Goal: Task Accomplishment & Management: Manage account settings

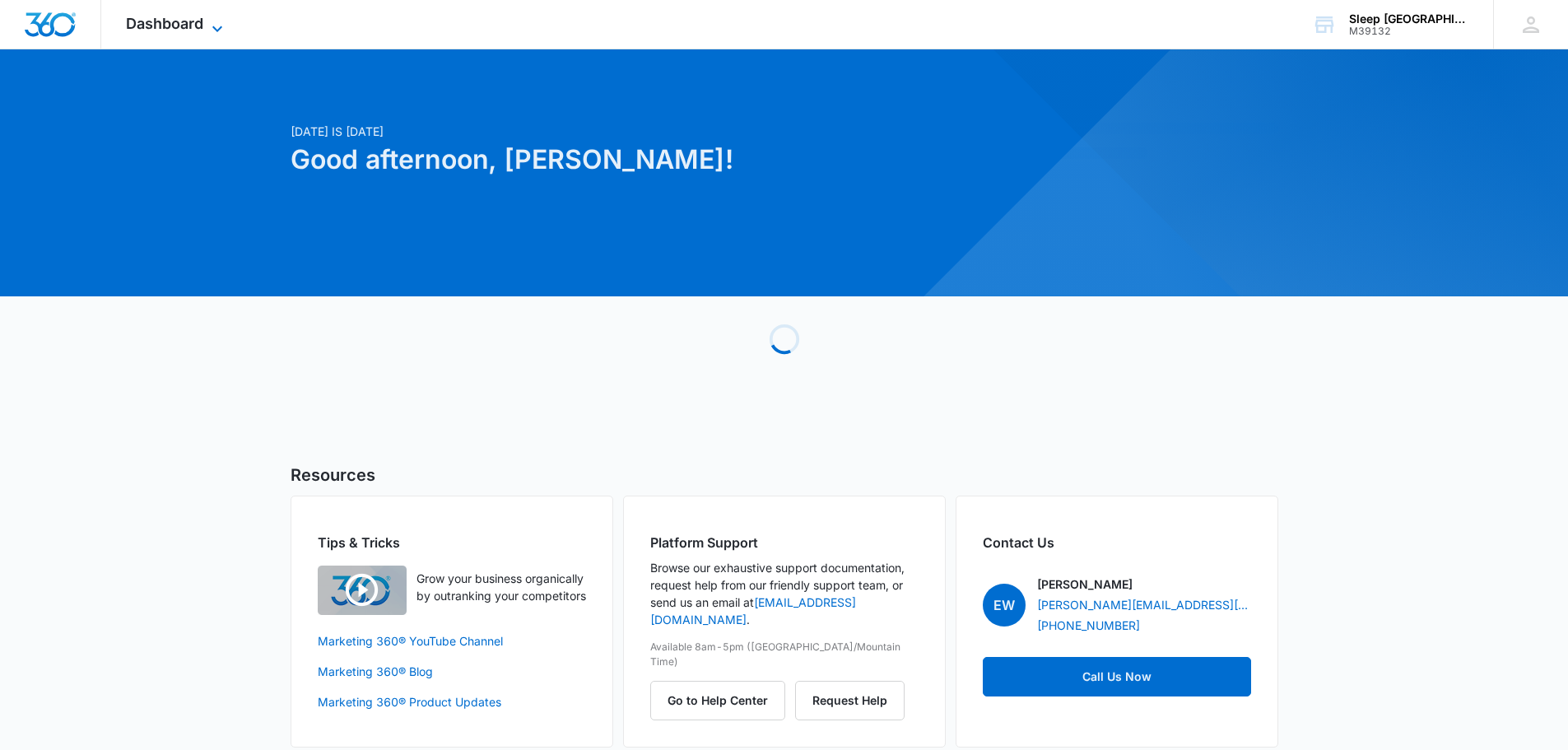
click at [145, 23] on span "Dashboard" at bounding box center [164, 23] width 77 height 17
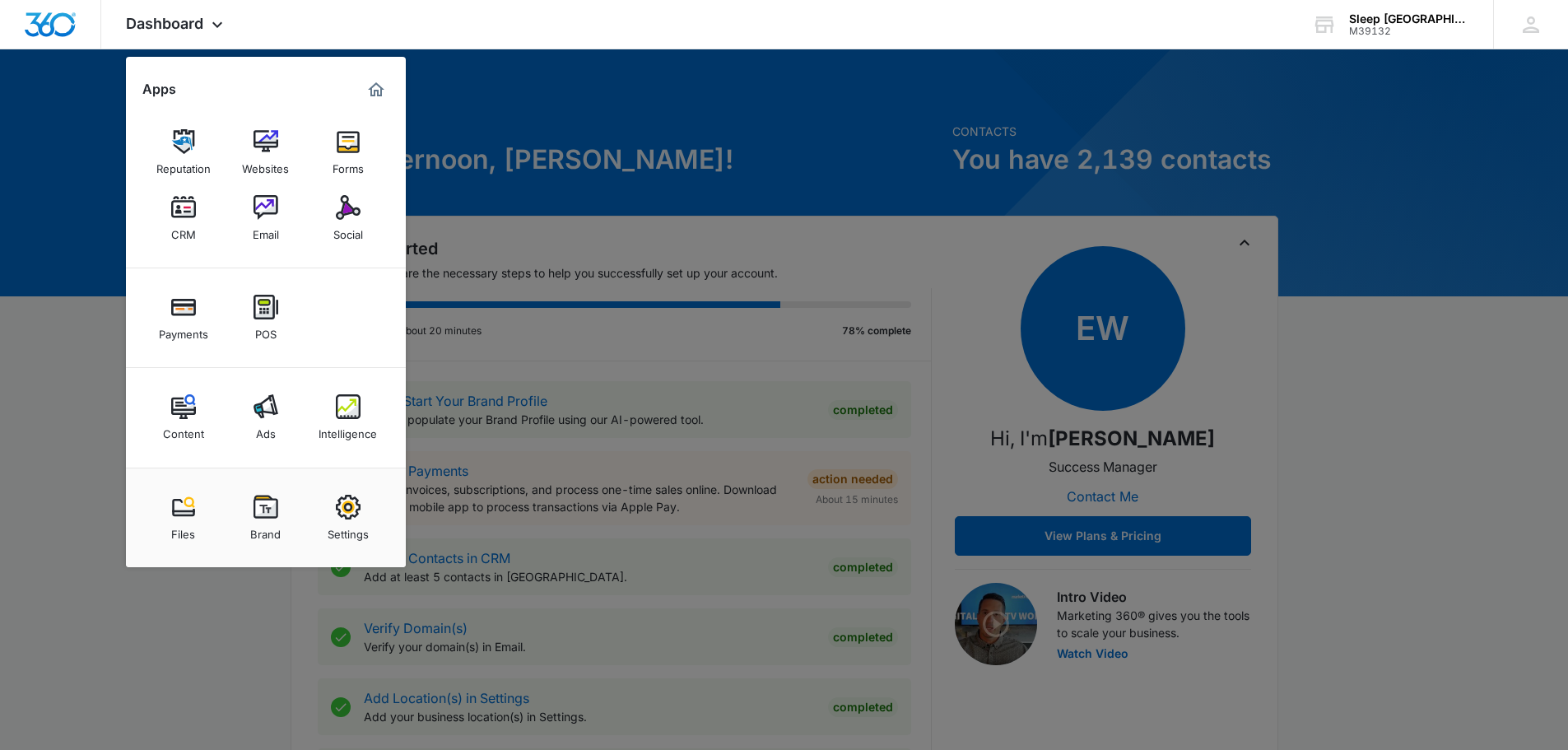
click at [350, 411] on img at bounding box center [348, 406] width 25 height 25
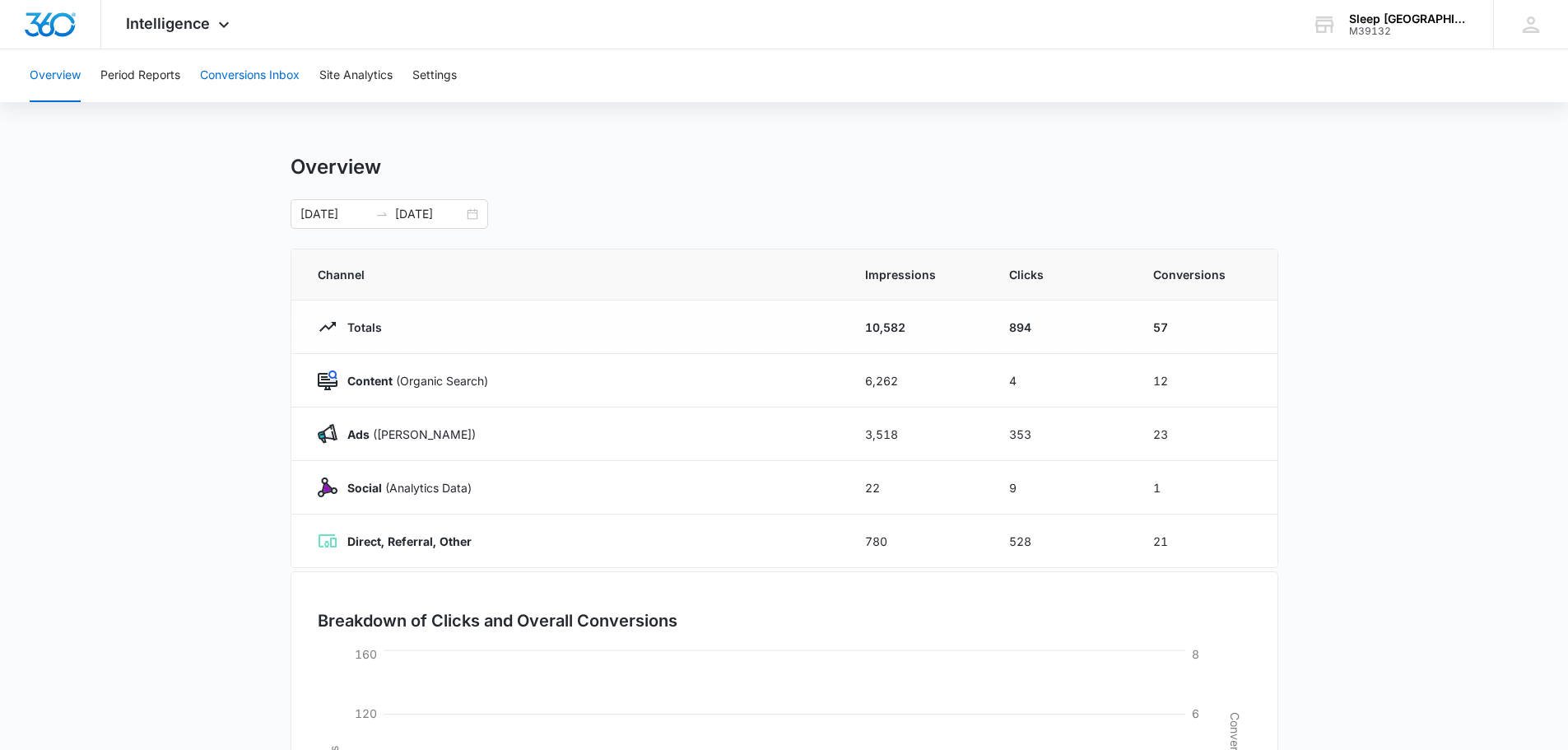
click at [264, 85] on button "Conversions Inbox" at bounding box center [249, 75] width 100 height 53
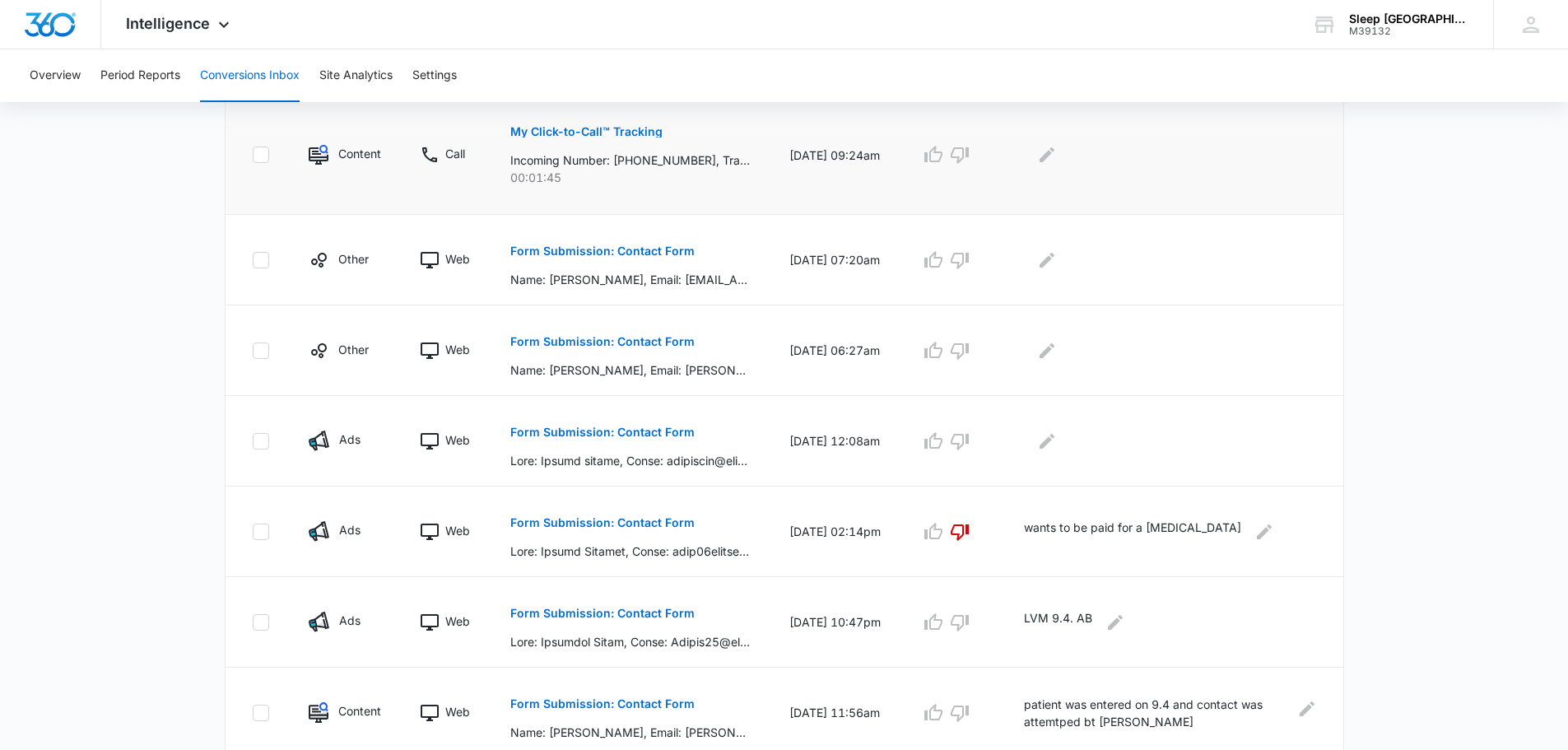
scroll to position [549, 0]
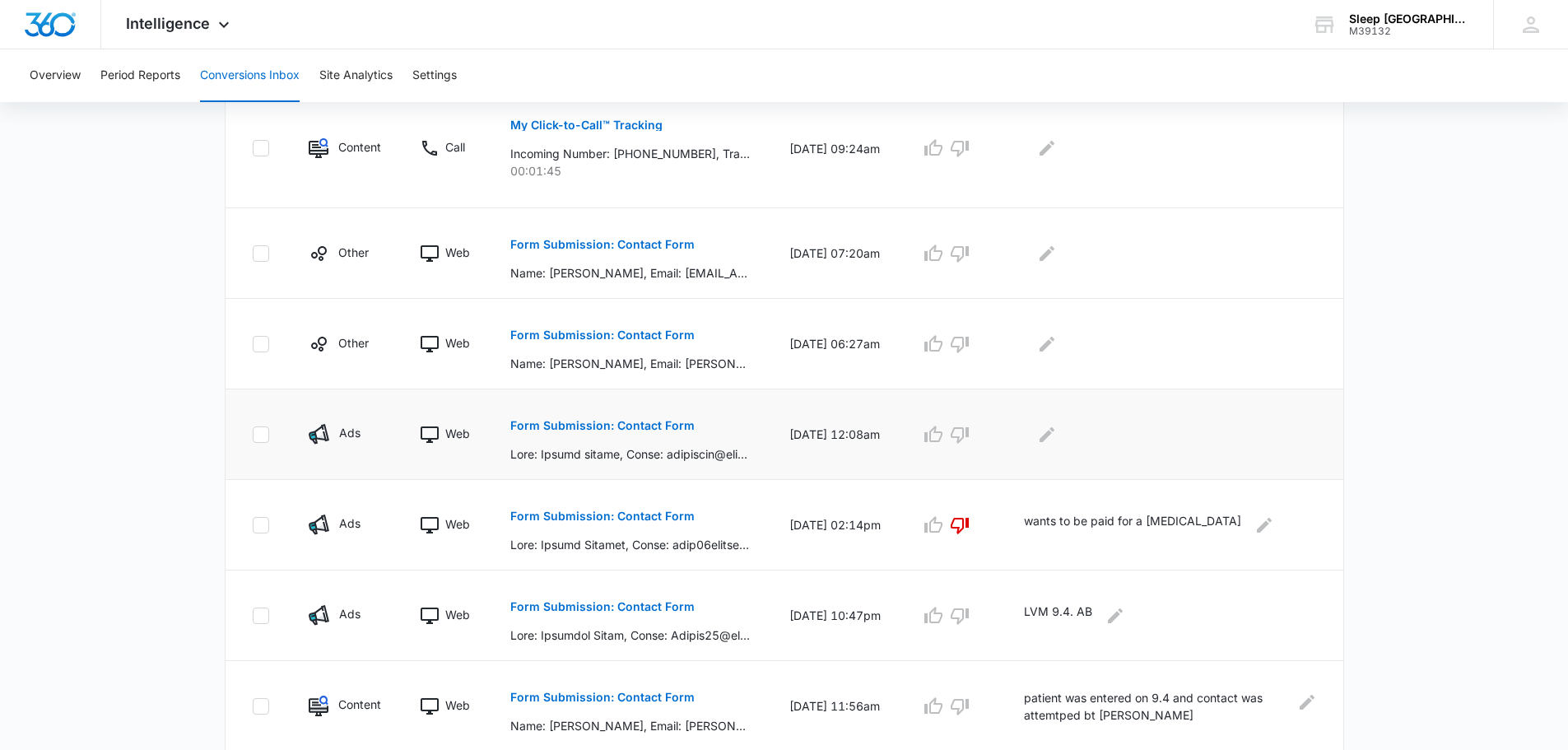
click at [656, 414] on button "Form Submission: Contact Form" at bounding box center [602, 425] width 185 height 40
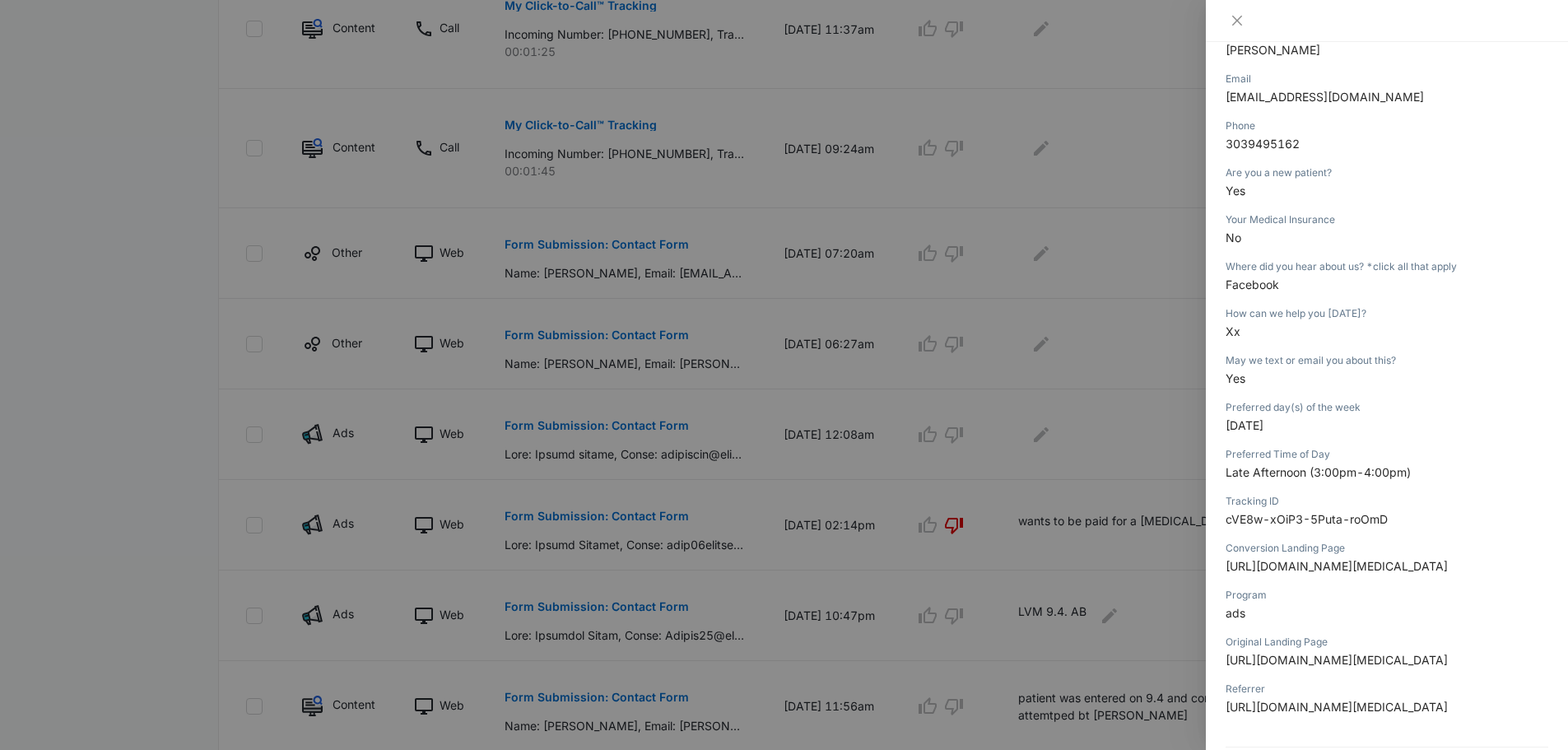
scroll to position [247, 0]
click at [1237, 14] on icon "close" at bounding box center [1237, 20] width 13 height 13
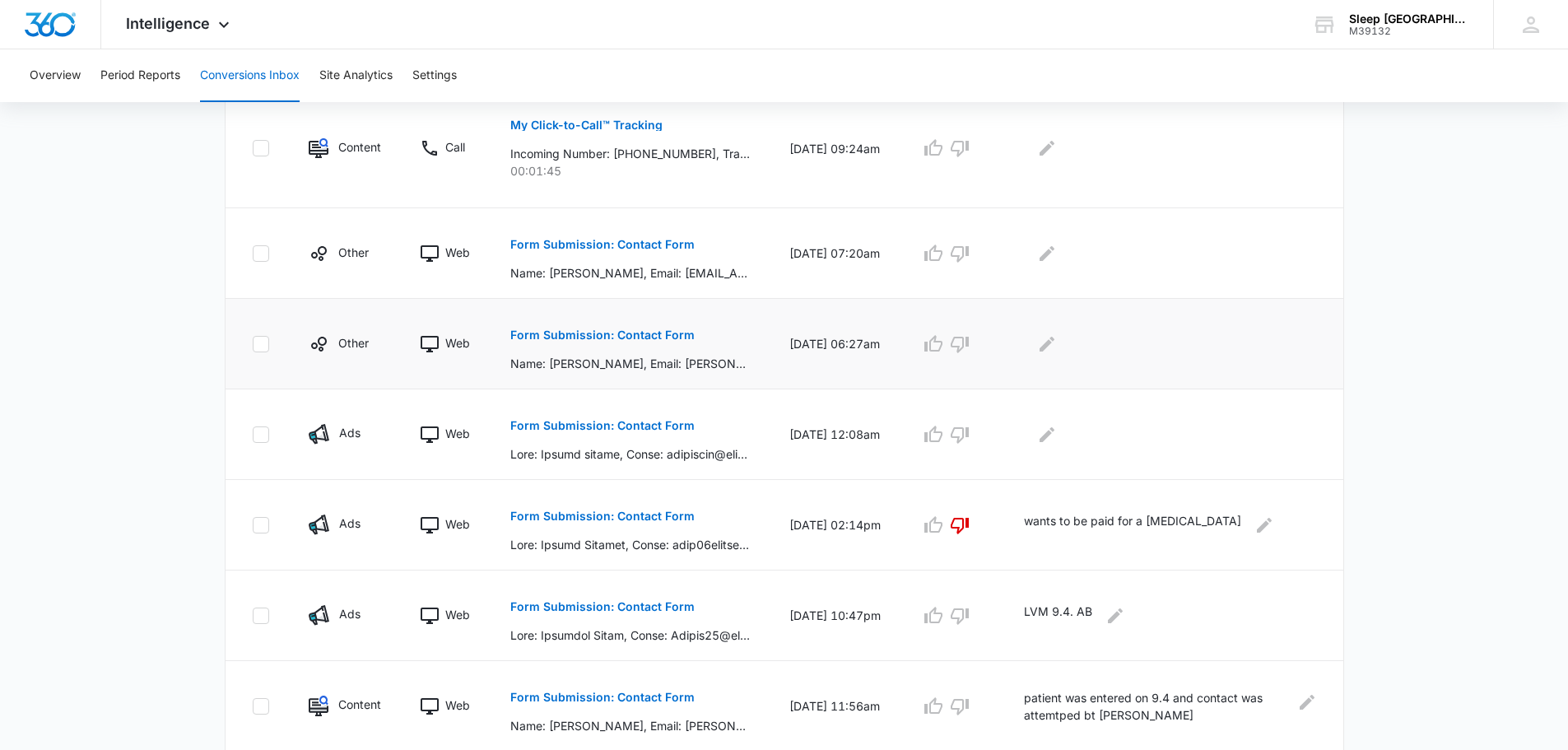
click at [593, 330] on p "Form Submission: Contact Form" at bounding box center [602, 334] width 185 height 11
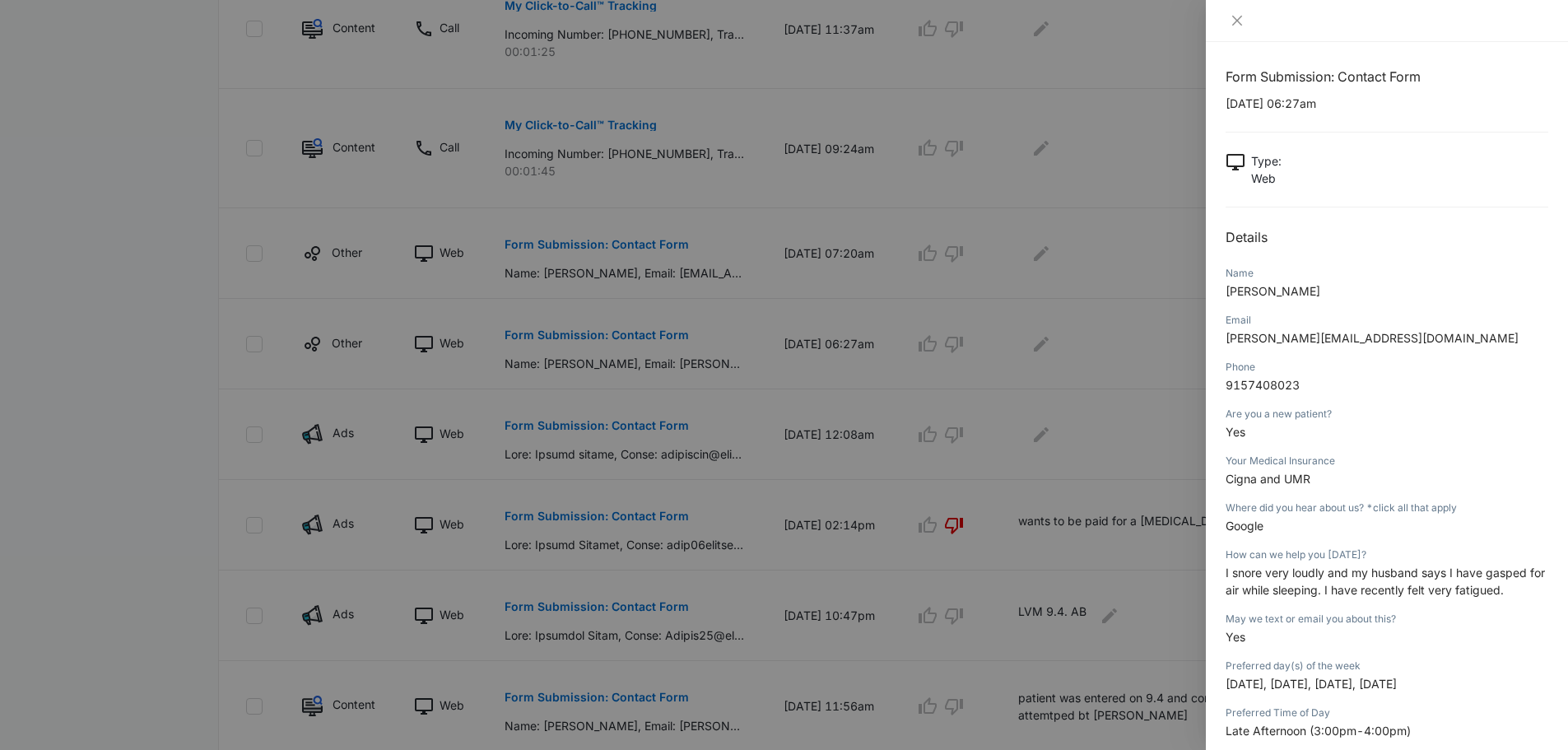
scroll to position [0, 0]
drag, startPoint x: 1399, startPoint y: 344, endPoint x: 1224, endPoint y: 344, distance: 175.0
click at [1224, 344] on div "Form Submission: Contact Form [DATE] 06:27am Type : Web Details Name [PERSON_NA…" at bounding box center [1387, 395] width 362 height 708
copy span "[PERSON_NAME][EMAIL_ADDRESS][DOMAIN_NAME]"
drag, startPoint x: 1312, startPoint y: 382, endPoint x: 1224, endPoint y: 385, distance: 88.1
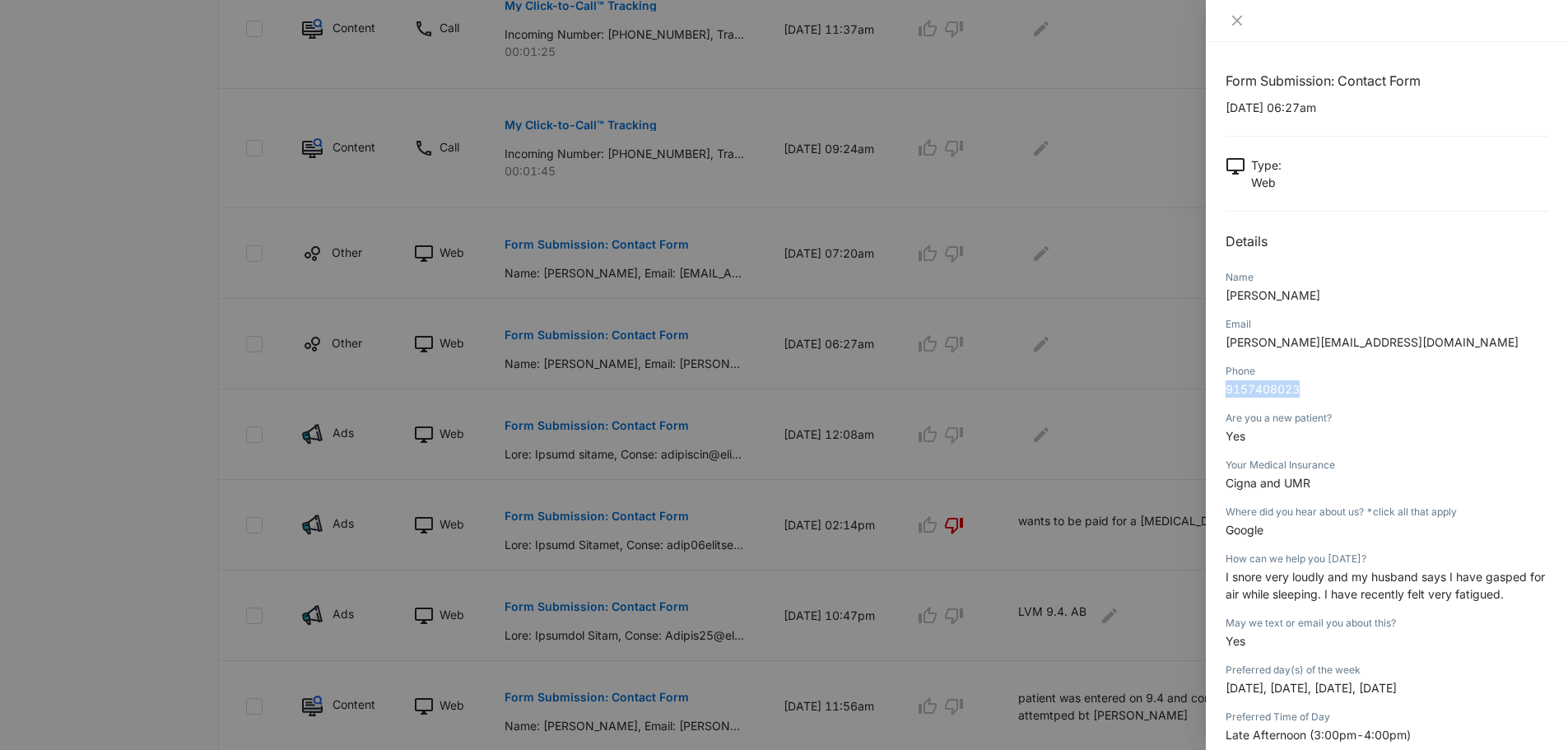
click at [1224, 385] on div "Form Submission: Contact Form [DATE] 06:27am Type : Web Details Name [PERSON_NA…" at bounding box center [1387, 395] width 362 height 708
copy span "9157408023"
click at [1472, 447] on div "Are you a new patient? Yes" at bounding box center [1387, 432] width 322 height 47
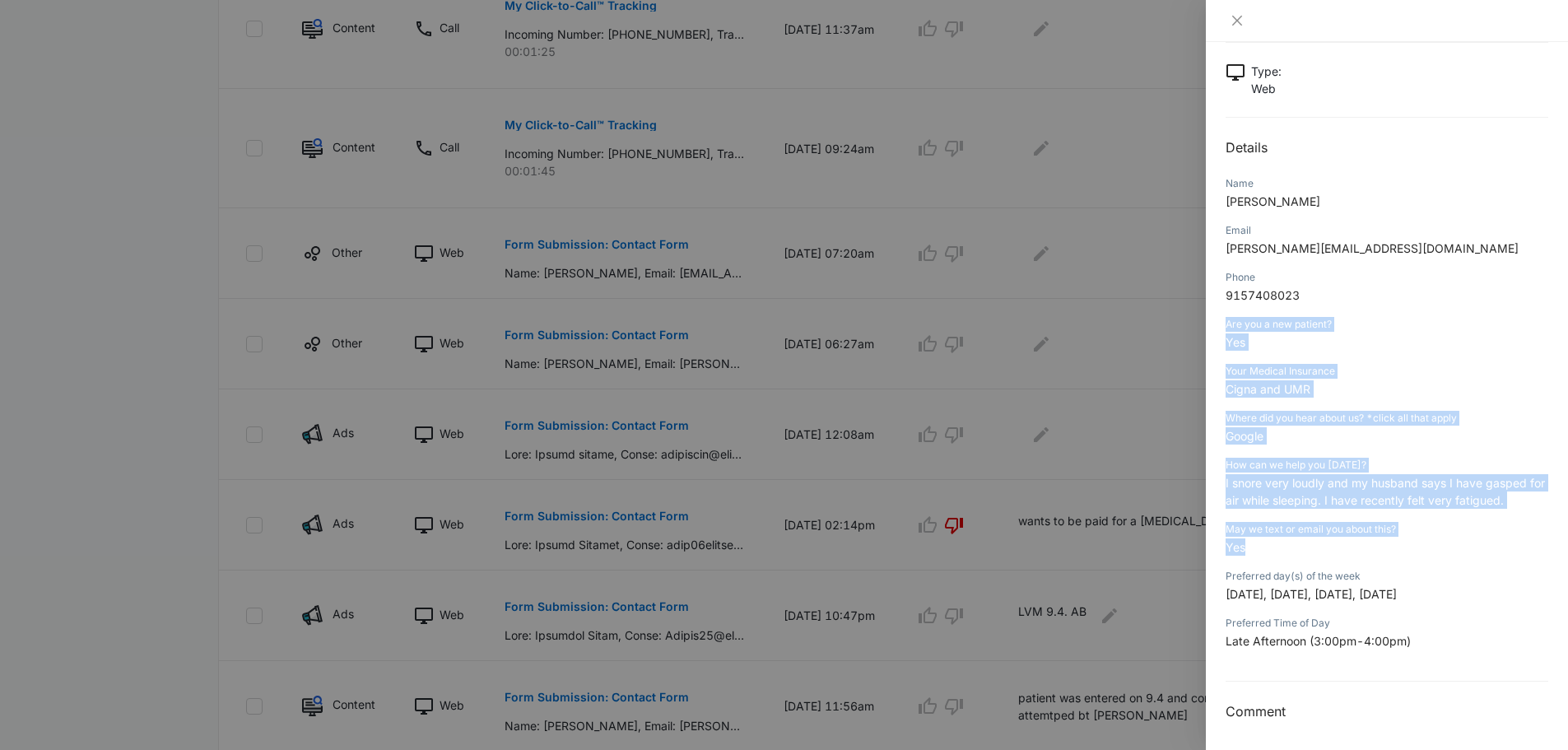
scroll to position [96, 0]
drag, startPoint x: 1227, startPoint y: 417, endPoint x: 1460, endPoint y: 630, distance: 315.7
click at [1460, 630] on div "Form Submission: Contact Form [DATE] 06:27am Type : Web Details Name [PERSON_NA…" at bounding box center [1387, 347] width 322 height 745
copy div "Are you a new patient? Yes Your Medical Insurance Cigna and UMR Where did you h…"
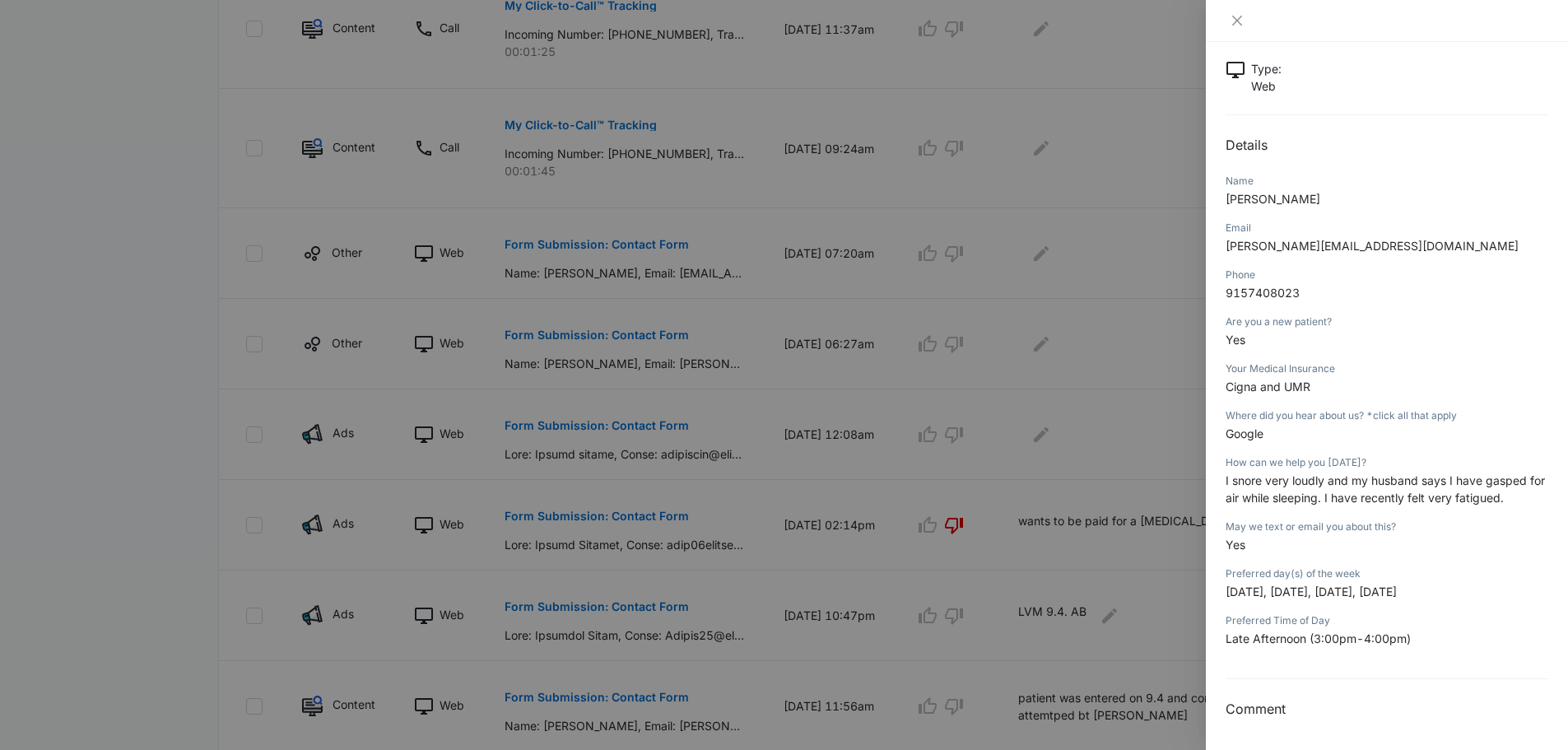
click at [1526, 255] on div "Email [PERSON_NAME][EMAIL_ADDRESS][DOMAIN_NAME]" at bounding box center [1387, 242] width 322 height 47
click at [1234, 20] on icon "close" at bounding box center [1237, 20] width 13 height 13
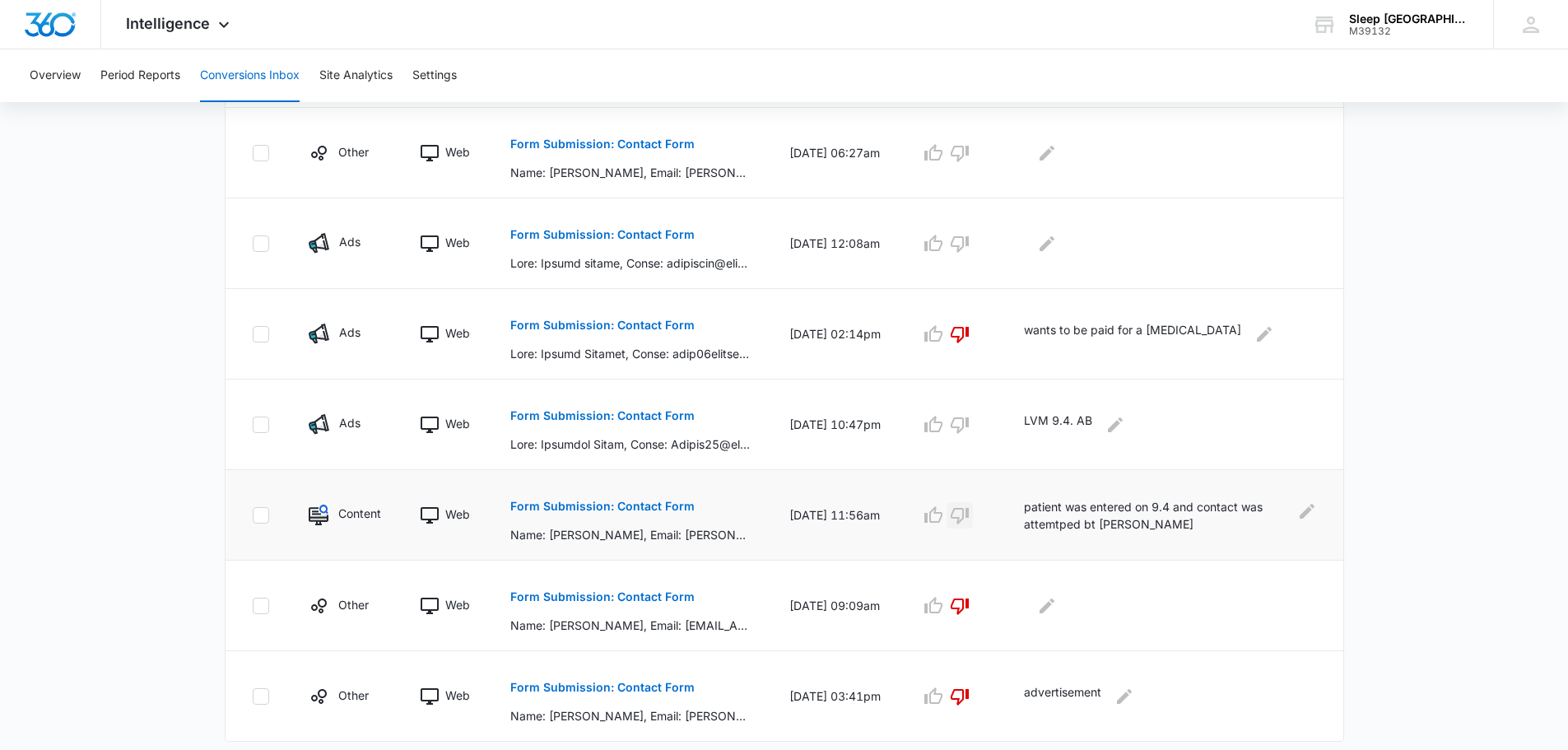
scroll to position [740, 0]
click at [642, 600] on p "Form Submission: Contact Form" at bounding box center [602, 595] width 185 height 11
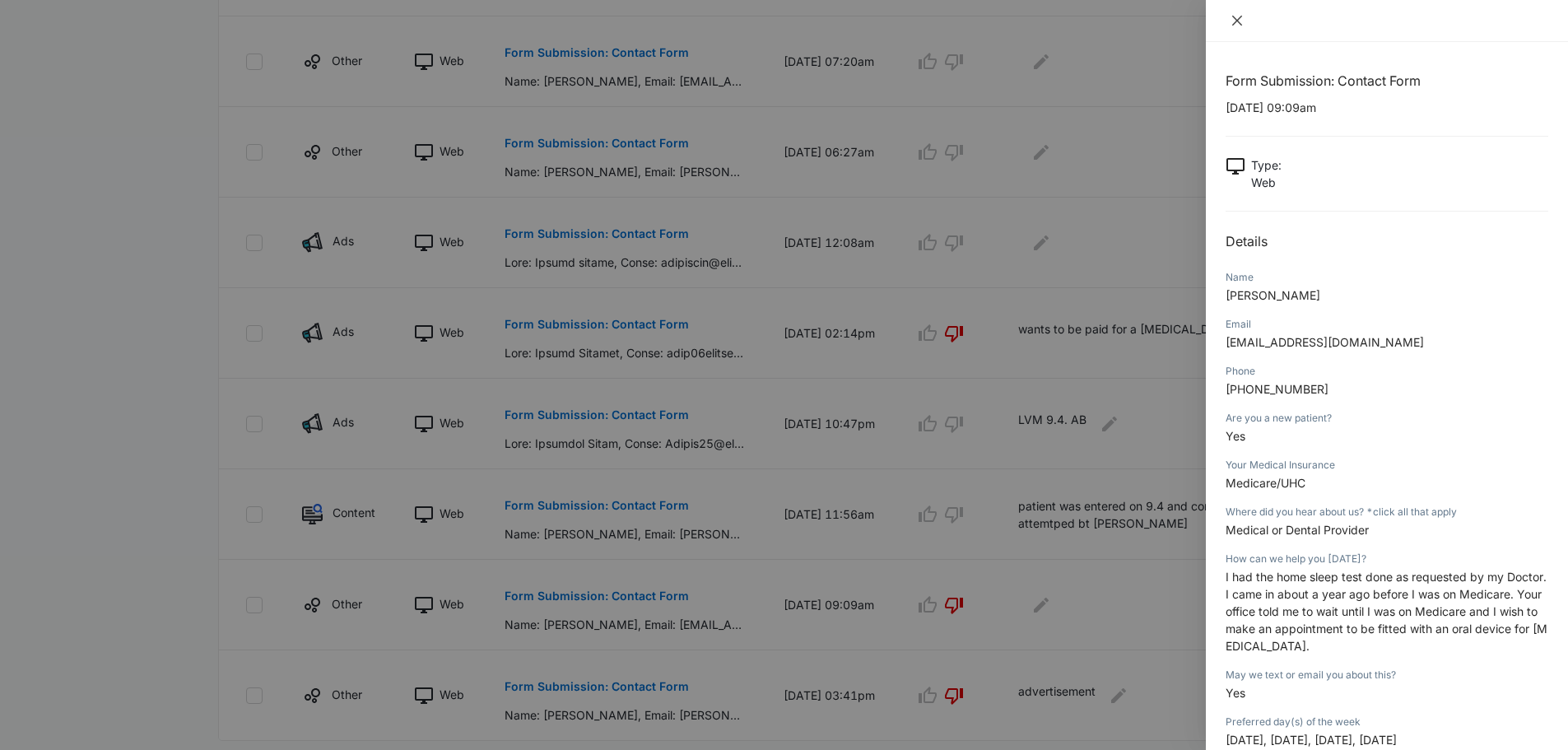
click at [1233, 15] on icon "close" at bounding box center [1237, 20] width 13 height 13
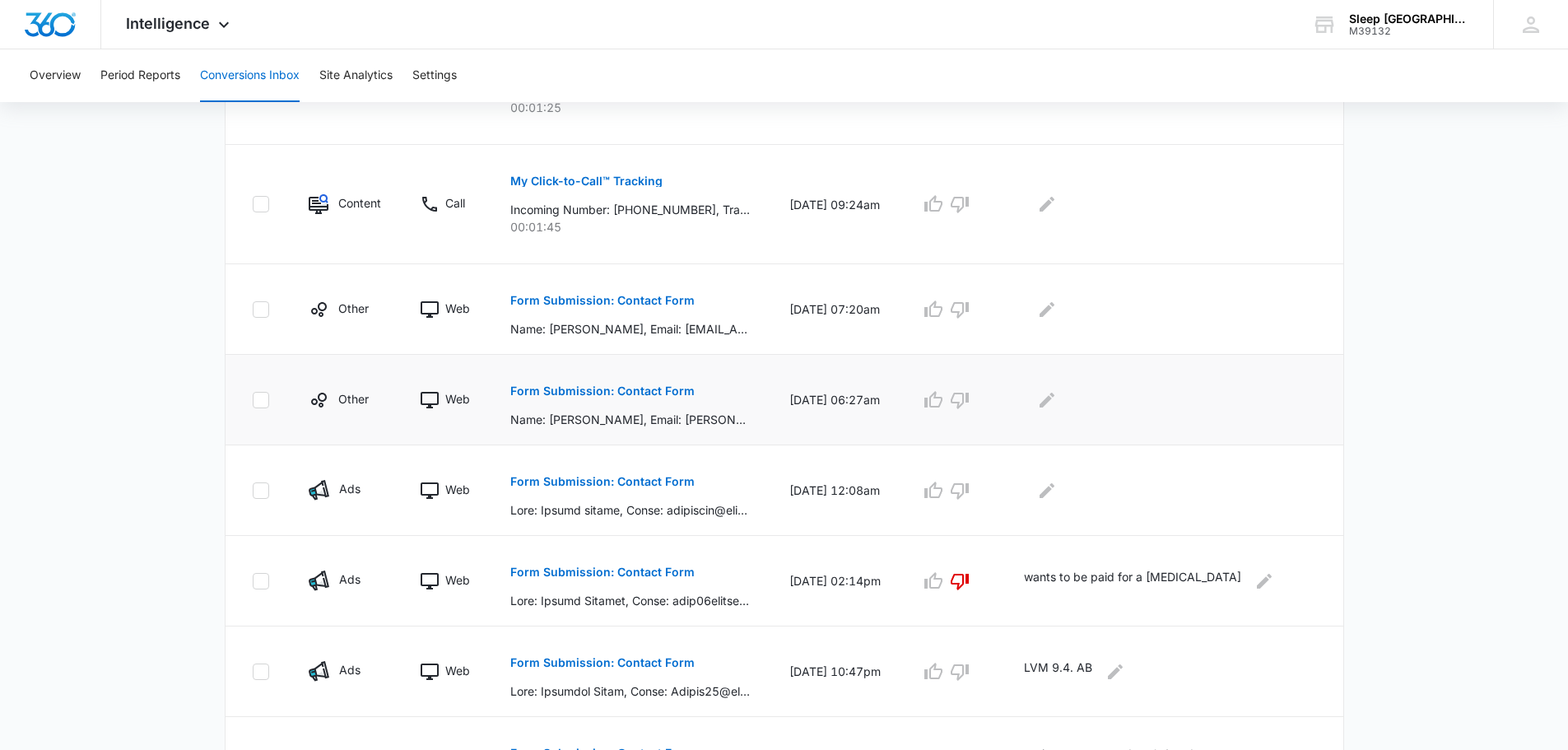
scroll to position [467, 0]
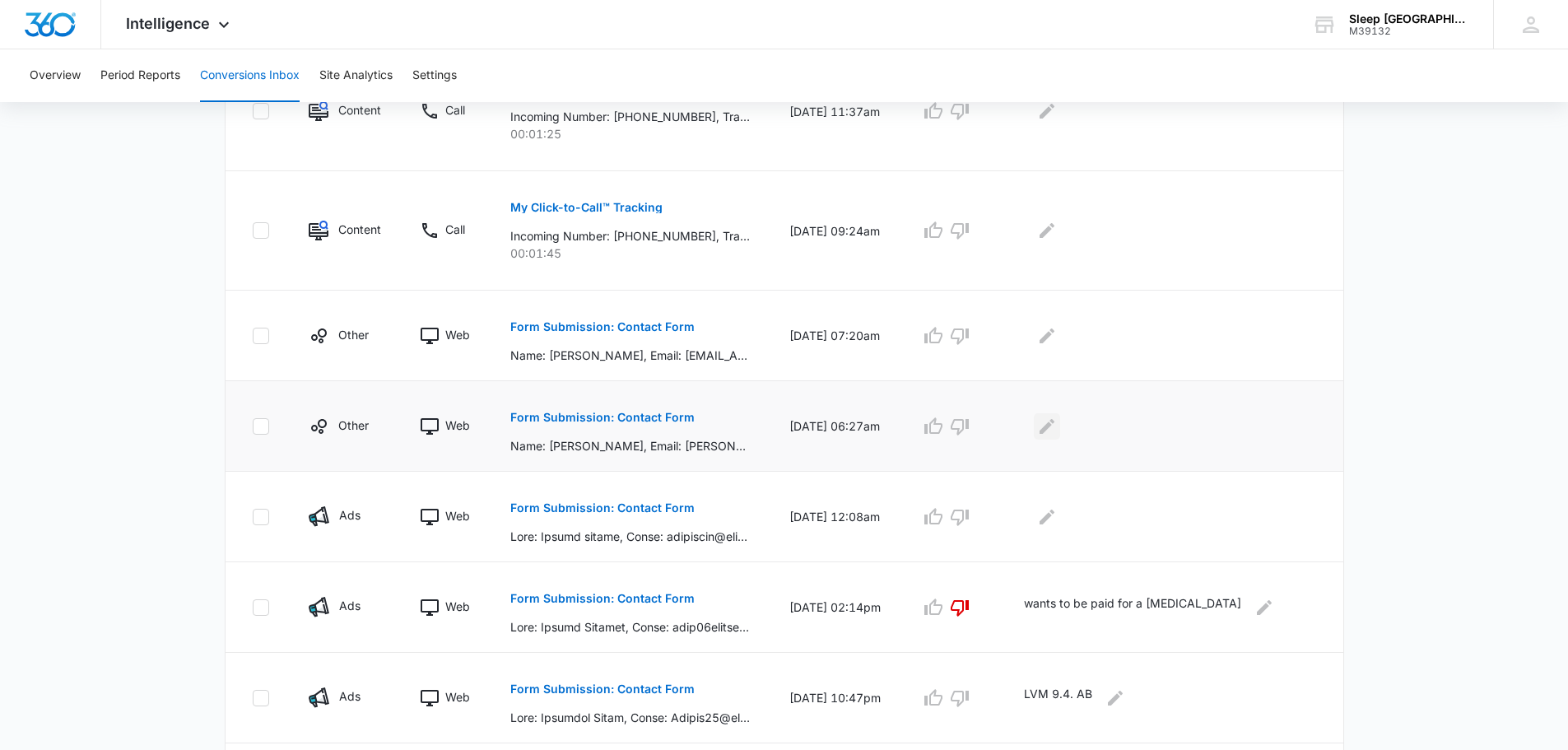
click at [1056, 426] on icon "Edit Comments" at bounding box center [1046, 426] width 20 height 20
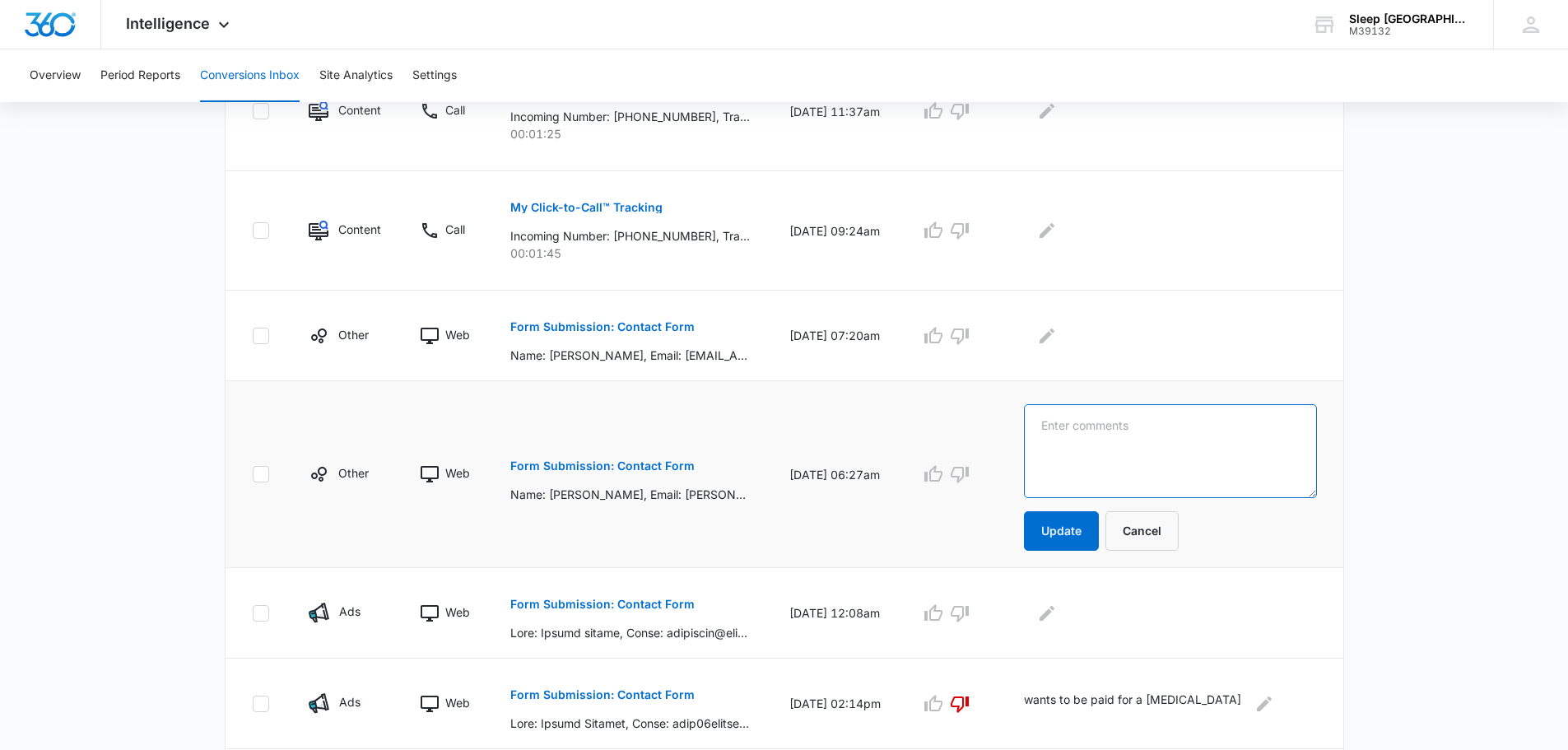
click at [1089, 444] on textarea at bounding box center [1170, 451] width 292 height 94
type textarea "S"
type textarea "LVM [DATE] JG"
click at [1046, 527] on button "Update" at bounding box center [1061, 531] width 75 height 40
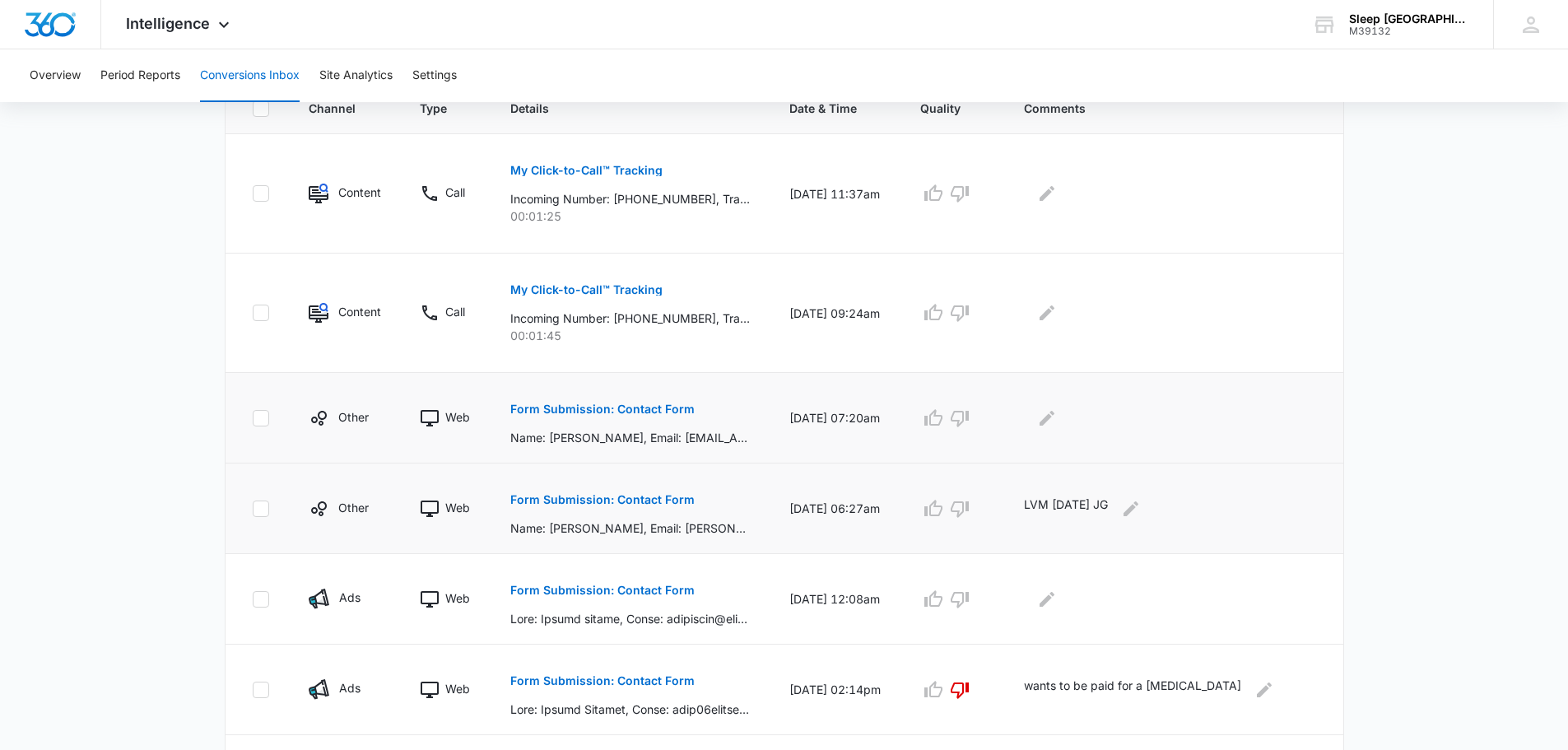
scroll to position [356, 0]
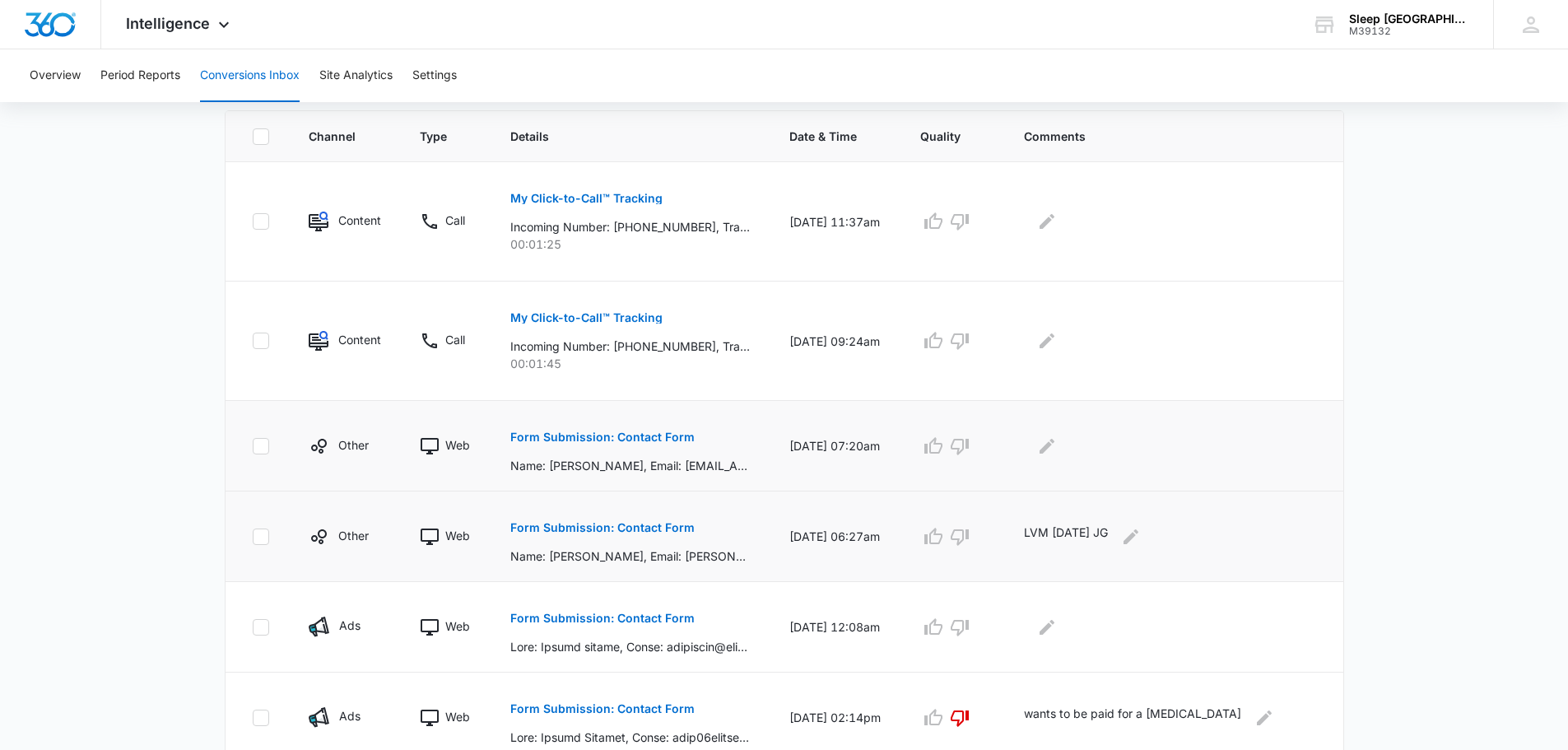
click at [670, 430] on button "Form Submission: Contact Form" at bounding box center [602, 437] width 185 height 40
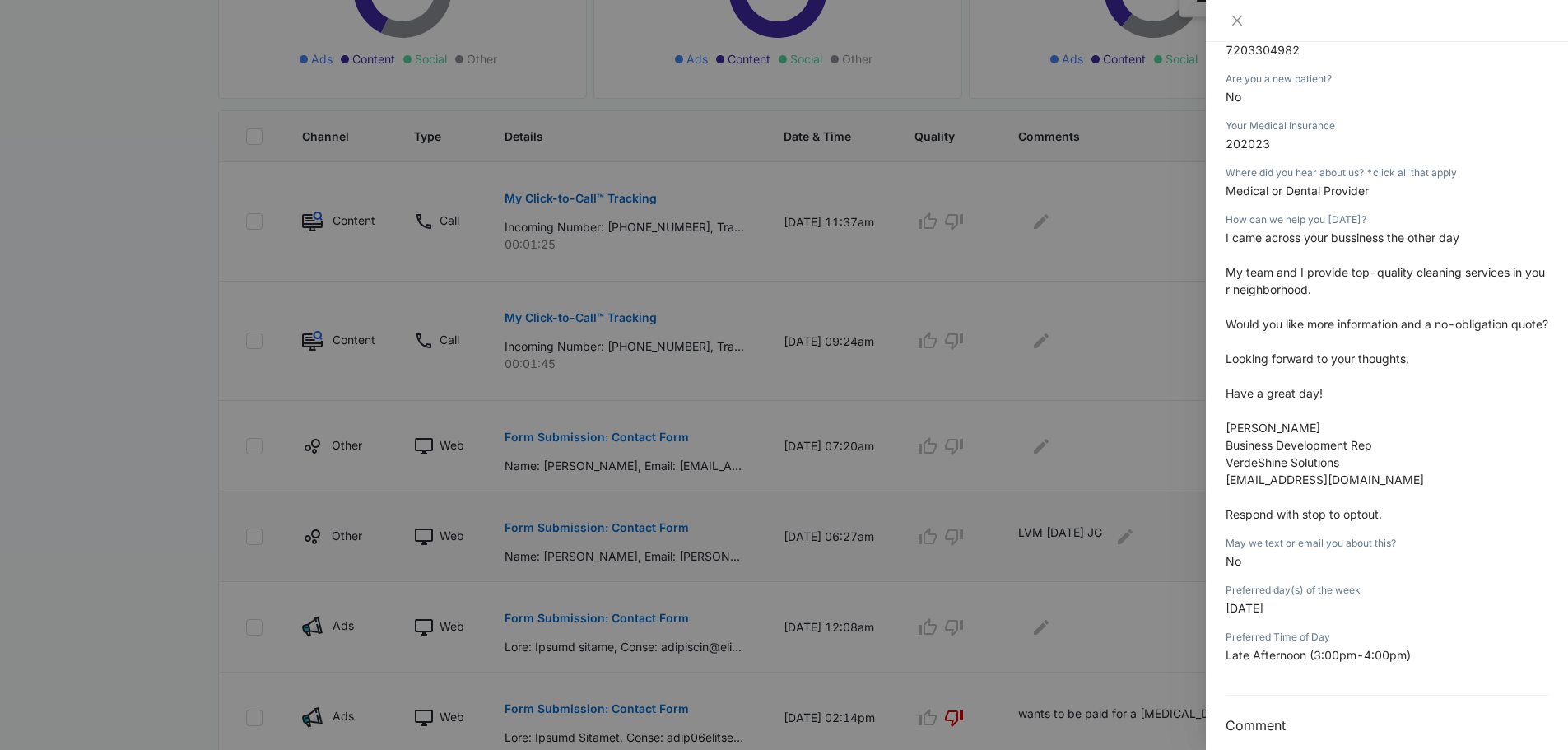
scroll to position [372, 0]
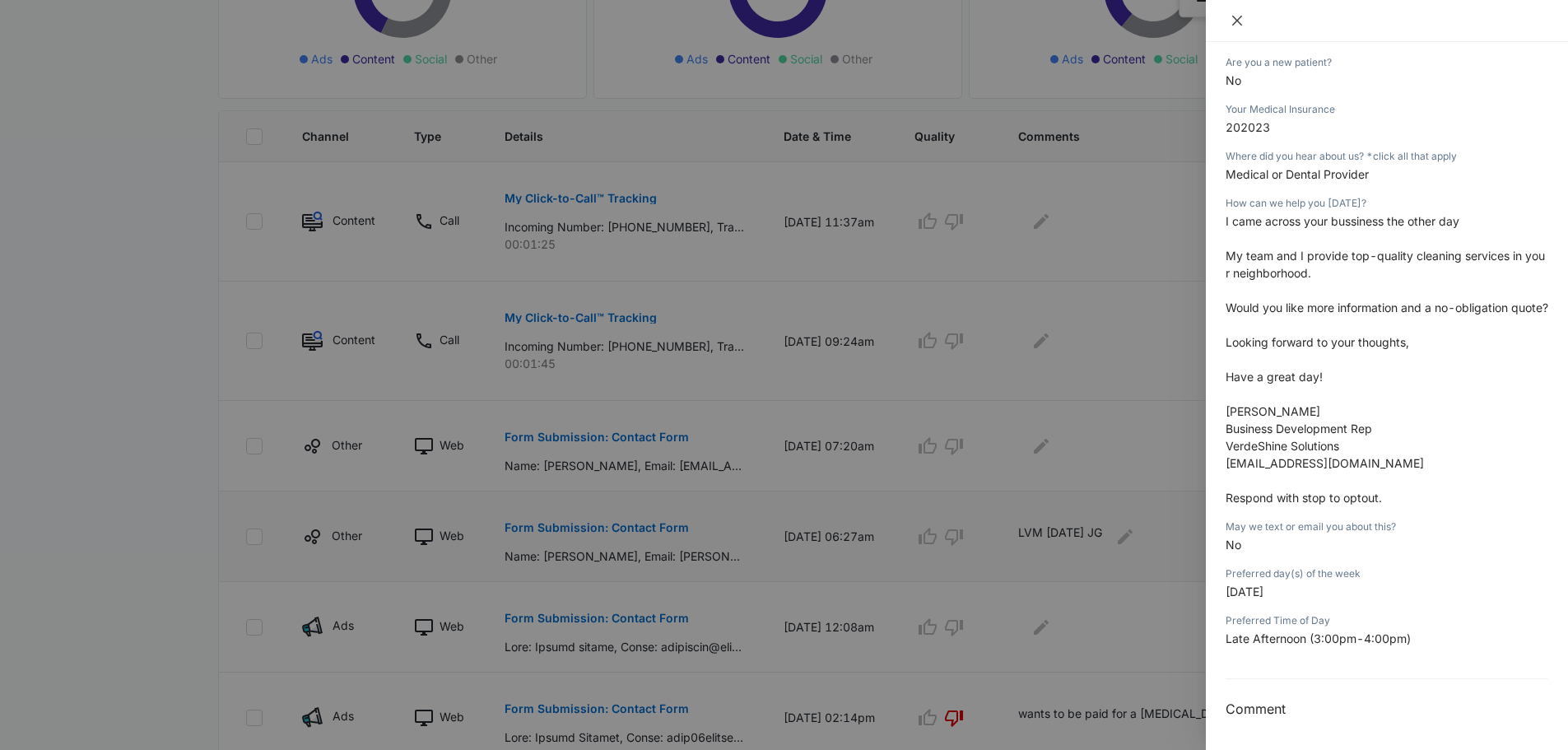
click at [1241, 18] on icon "close" at bounding box center [1236, 20] width 10 height 10
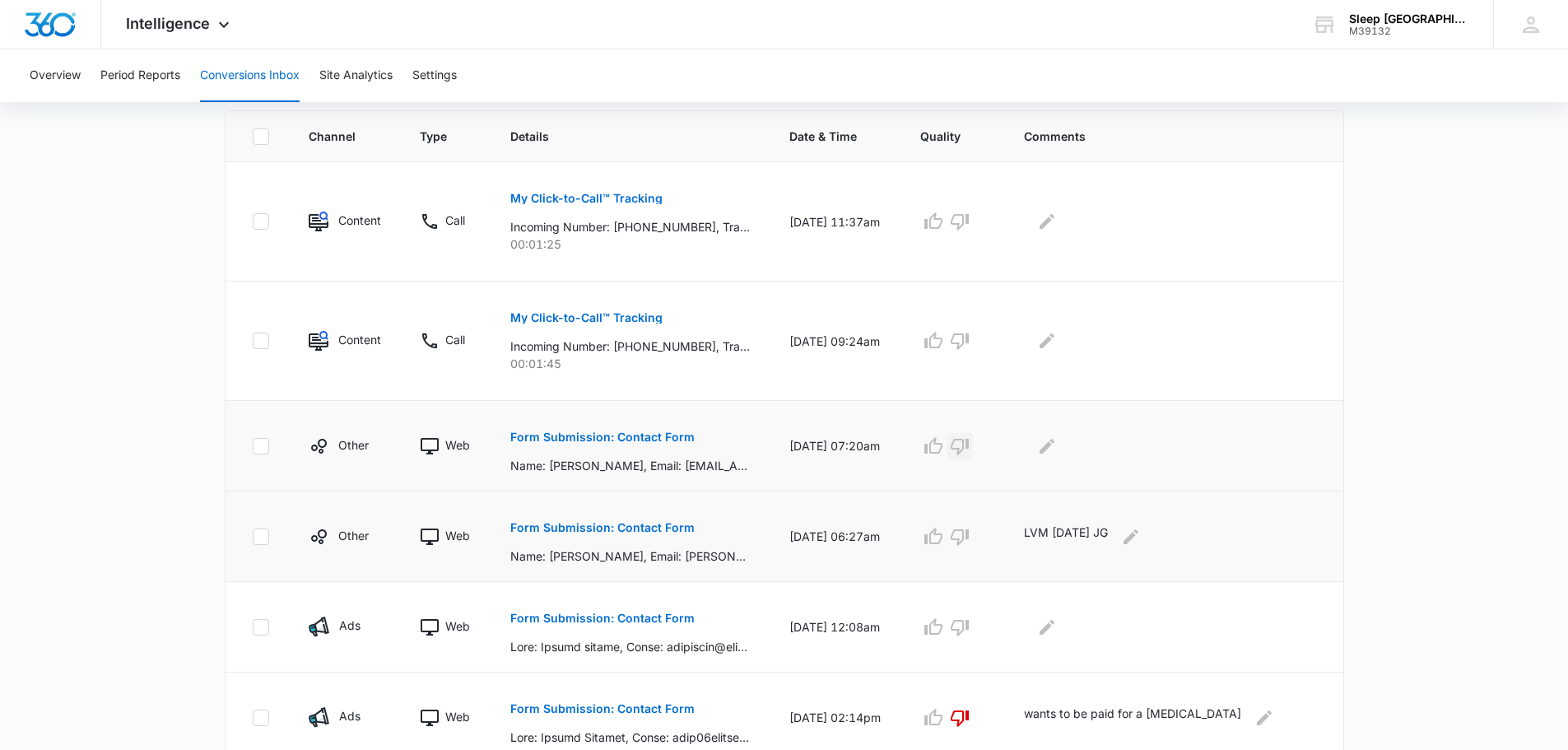
click at [973, 444] on button "button" at bounding box center [960, 446] width 26 height 26
click at [1054, 443] on icon "Edit Comments" at bounding box center [1046, 444] width 15 height 15
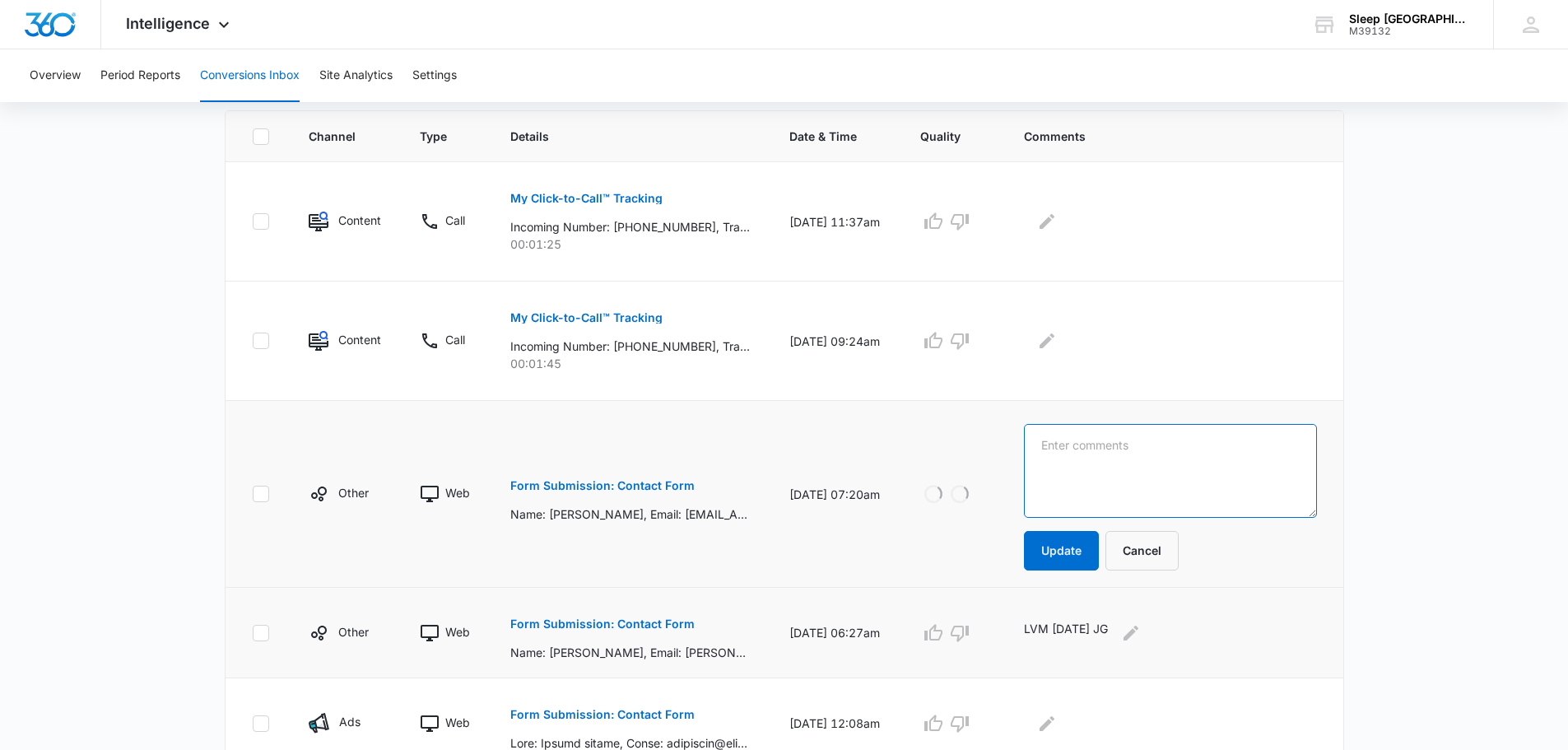
click at [1066, 451] on textarea at bounding box center [1170, 470] width 292 height 94
type textarea "Advertisement"
click at [1098, 551] on button "Update" at bounding box center [1061, 551] width 75 height 40
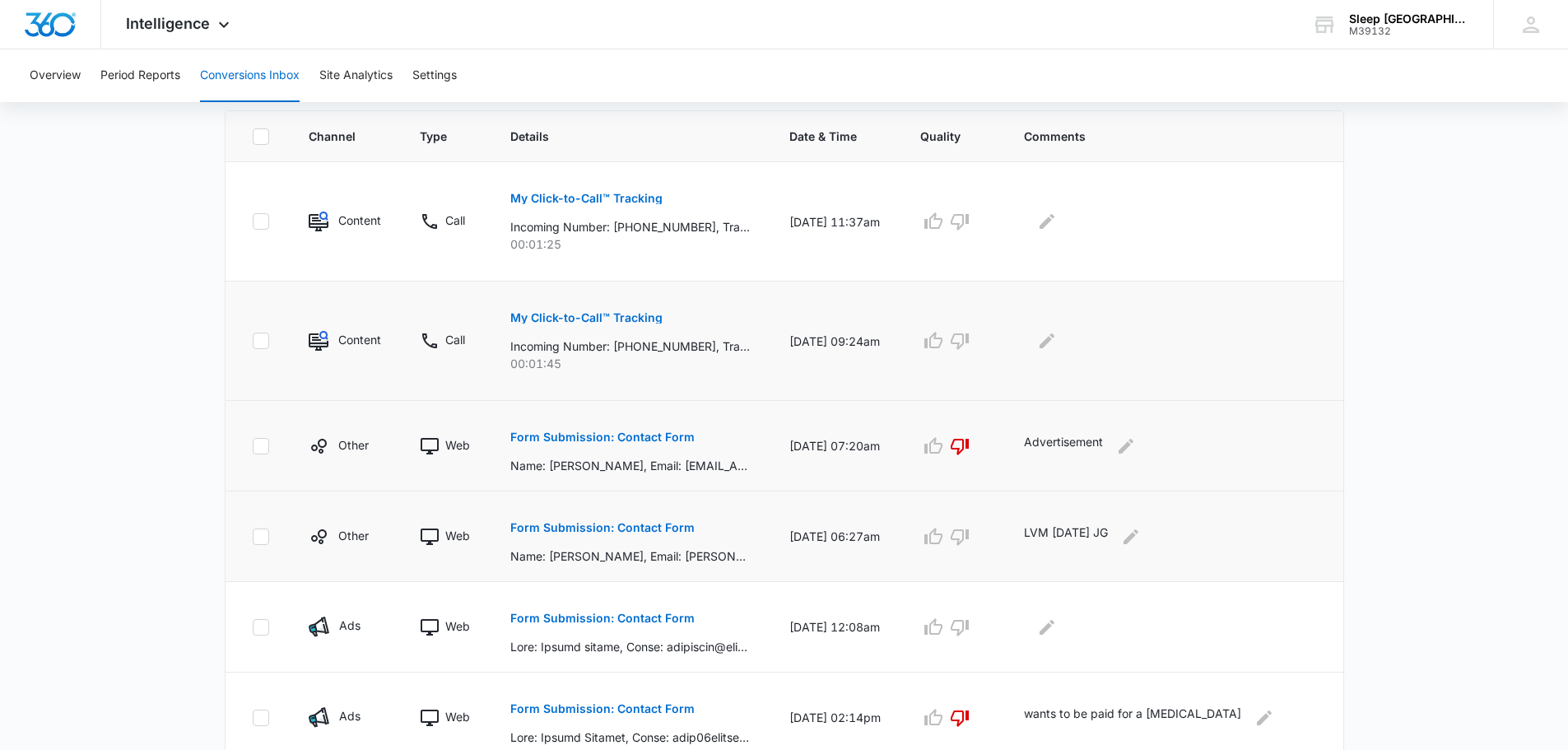
click at [647, 322] on p "My Click-to-Call™ Tracking" at bounding box center [586, 317] width 152 height 11
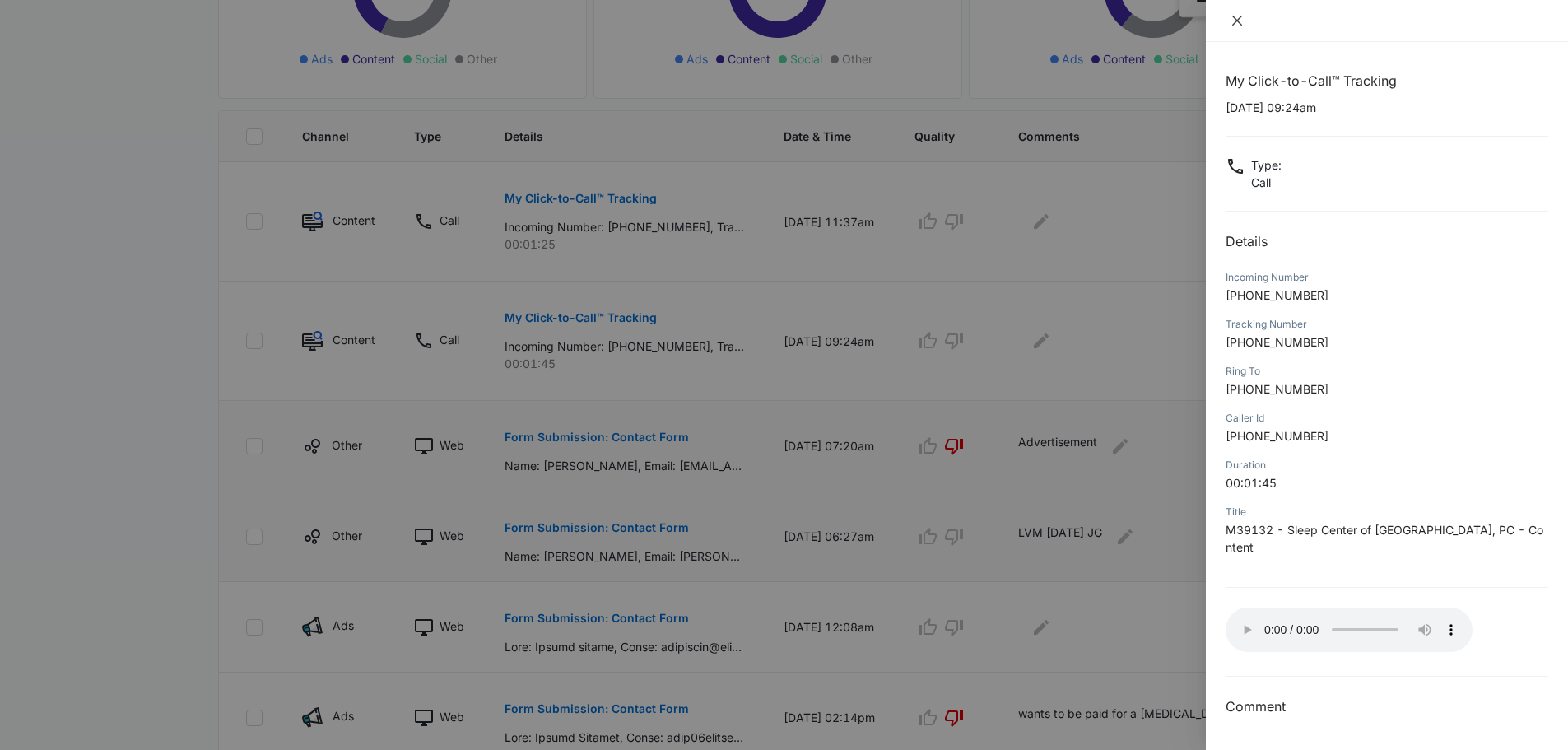
click at [1238, 25] on icon "close" at bounding box center [1237, 20] width 13 height 13
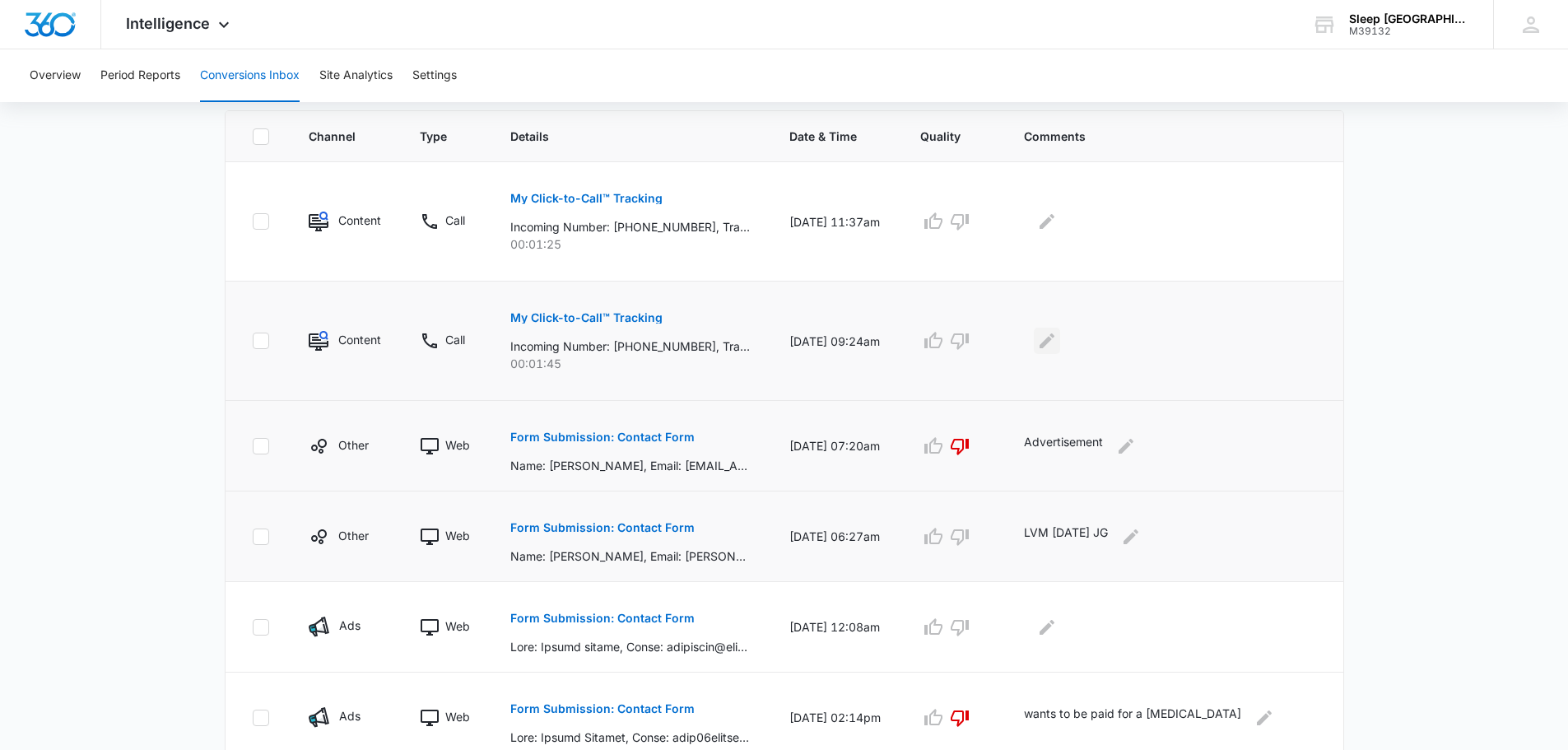
click at [1054, 341] on icon "Edit Comments" at bounding box center [1046, 340] width 15 height 15
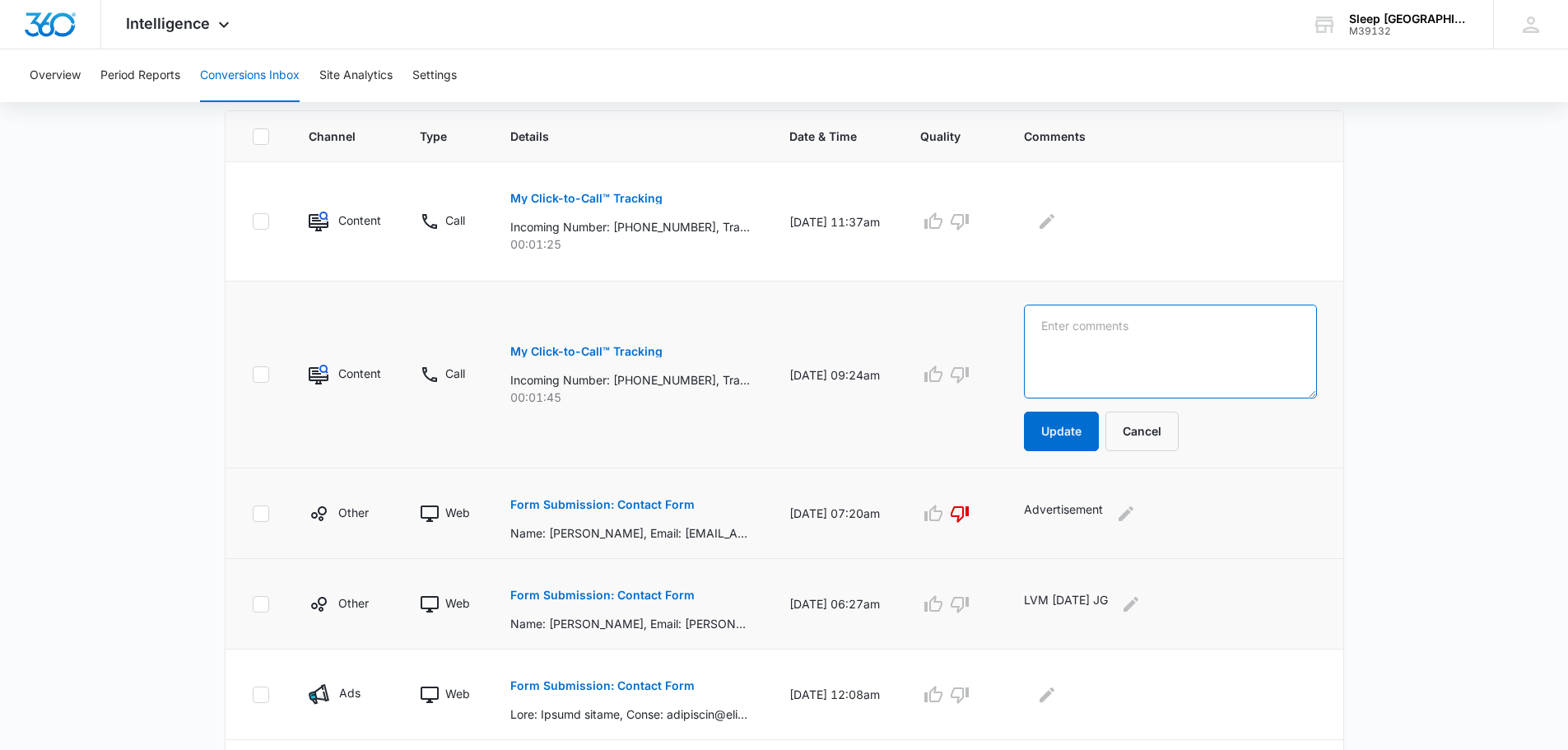
click at [1088, 365] on textarea at bounding box center [1170, 352] width 292 height 94
type textarea "no message left"
click at [1096, 423] on button "Update" at bounding box center [1061, 431] width 75 height 40
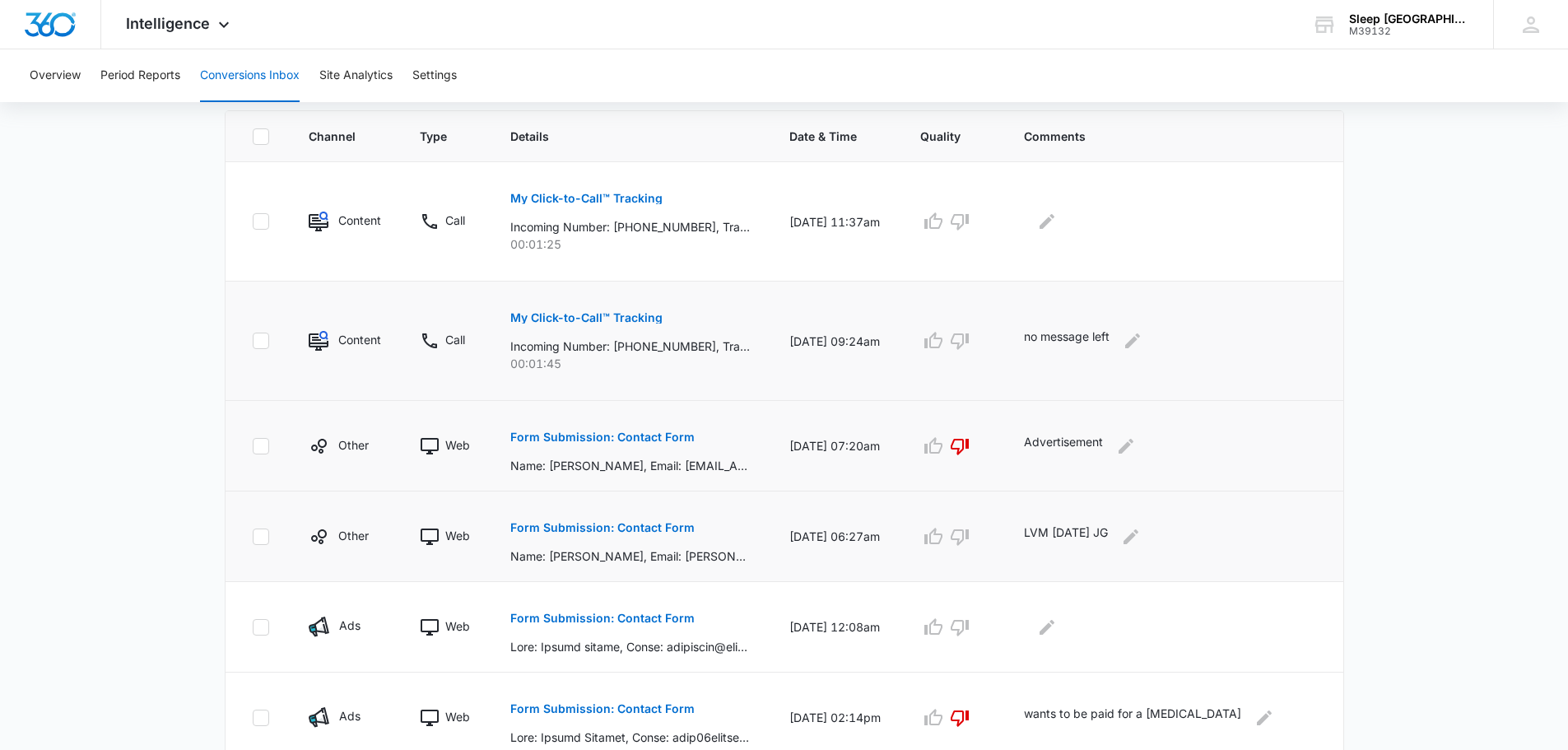
click at [622, 313] on p "My Click-to-Call™ Tracking" at bounding box center [586, 317] width 152 height 11
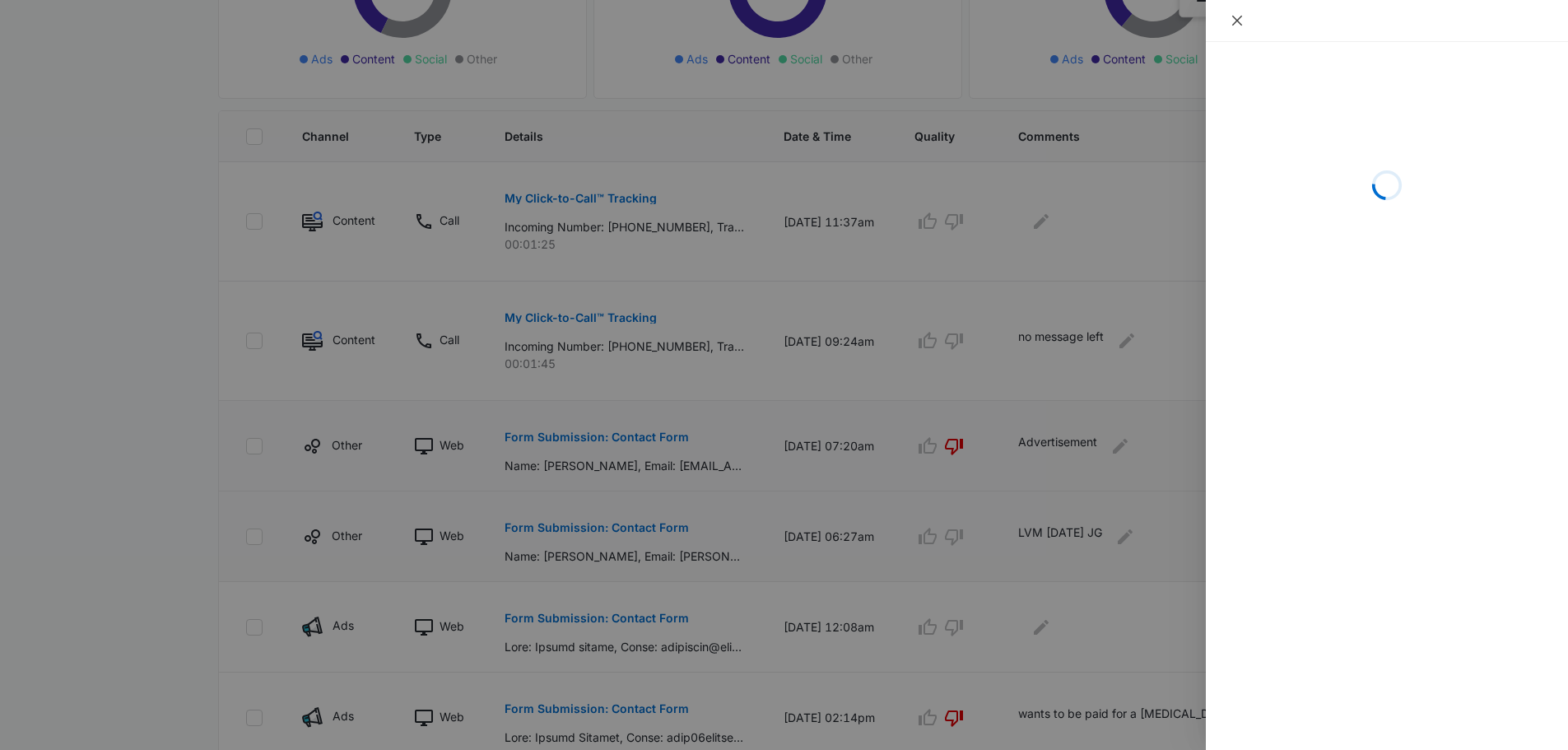
click at [1247, 16] on button "Close" at bounding box center [1237, 20] width 23 height 15
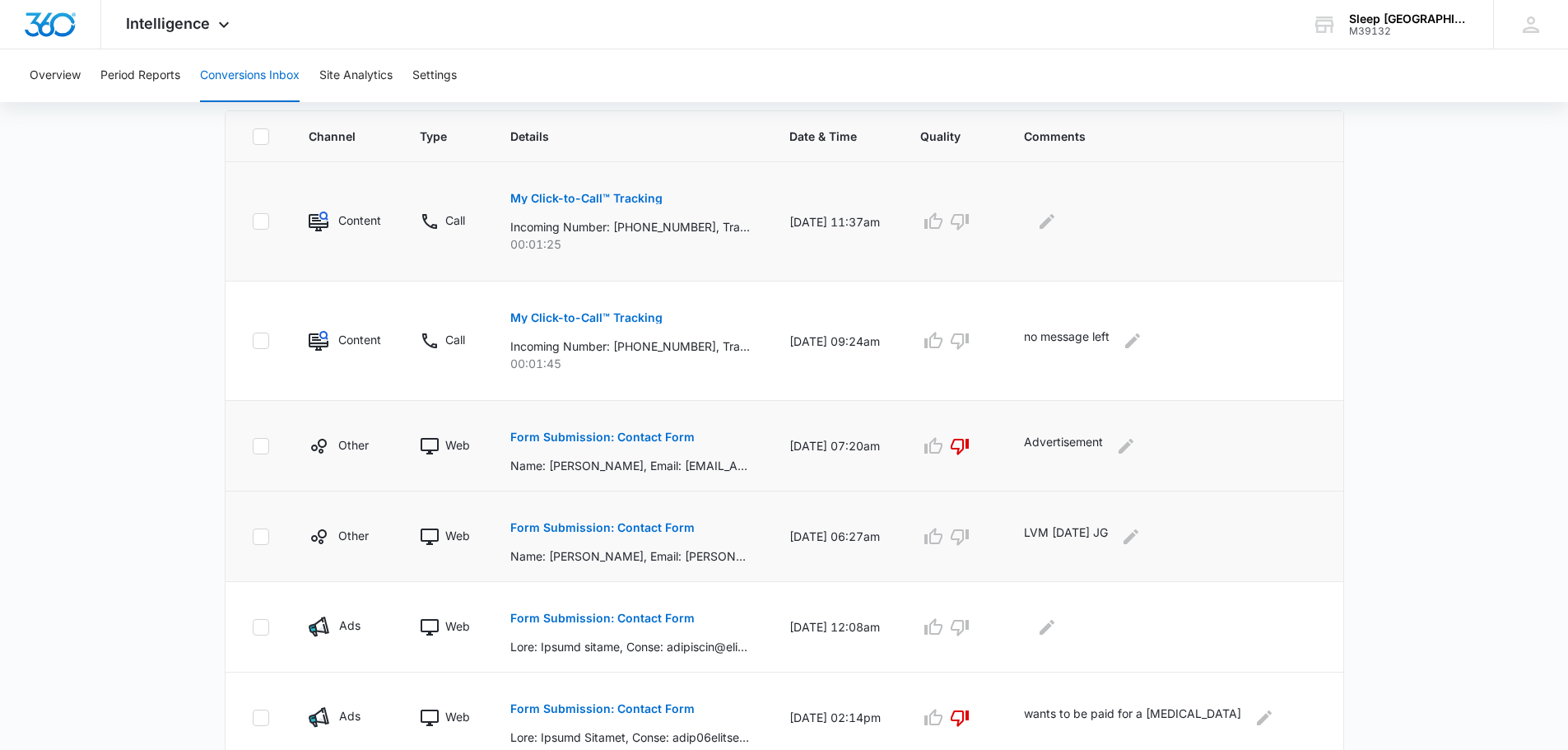
click at [637, 195] on p "My Click-to-Call™ Tracking" at bounding box center [586, 197] width 152 height 11
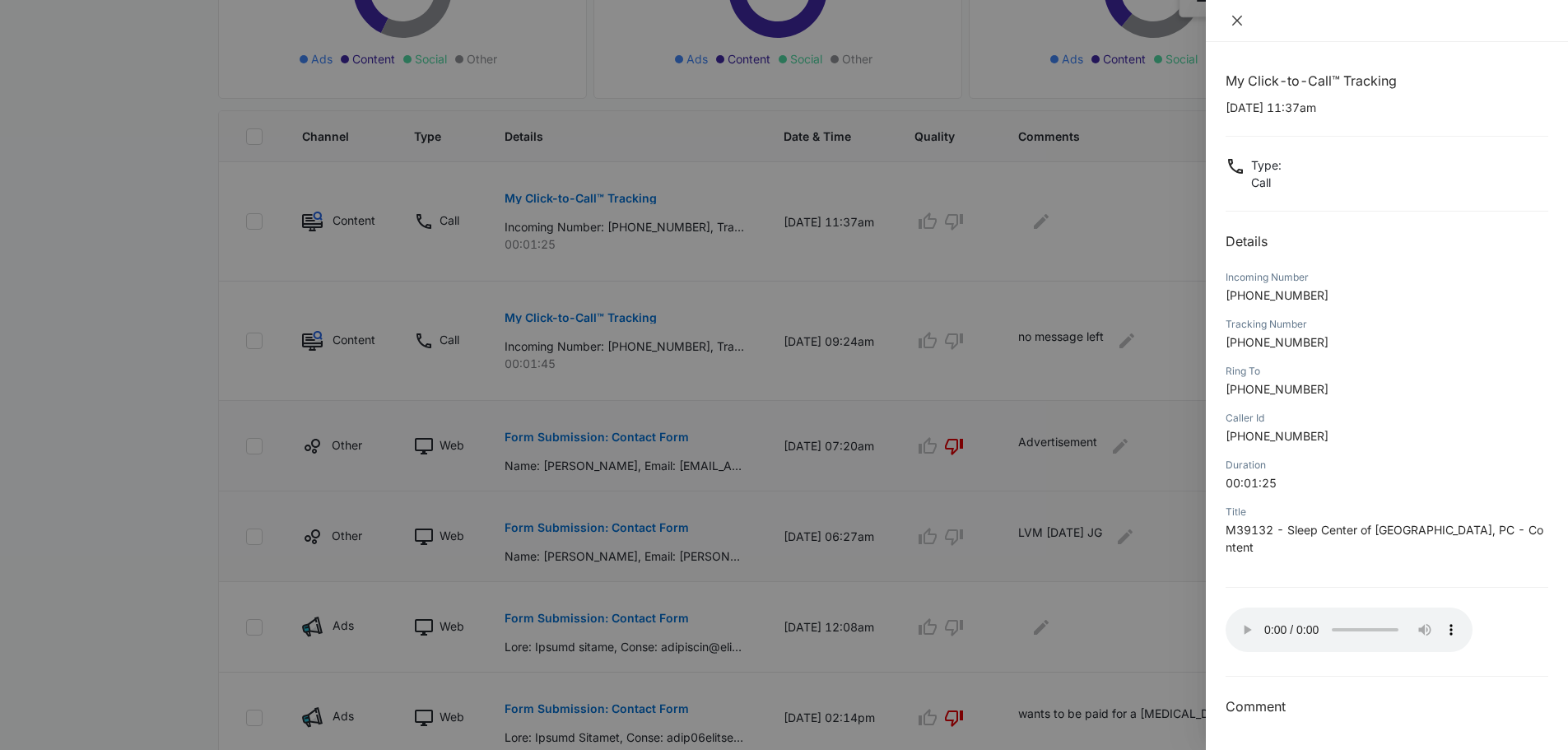
click at [1234, 22] on icon "close" at bounding box center [1237, 20] width 13 height 13
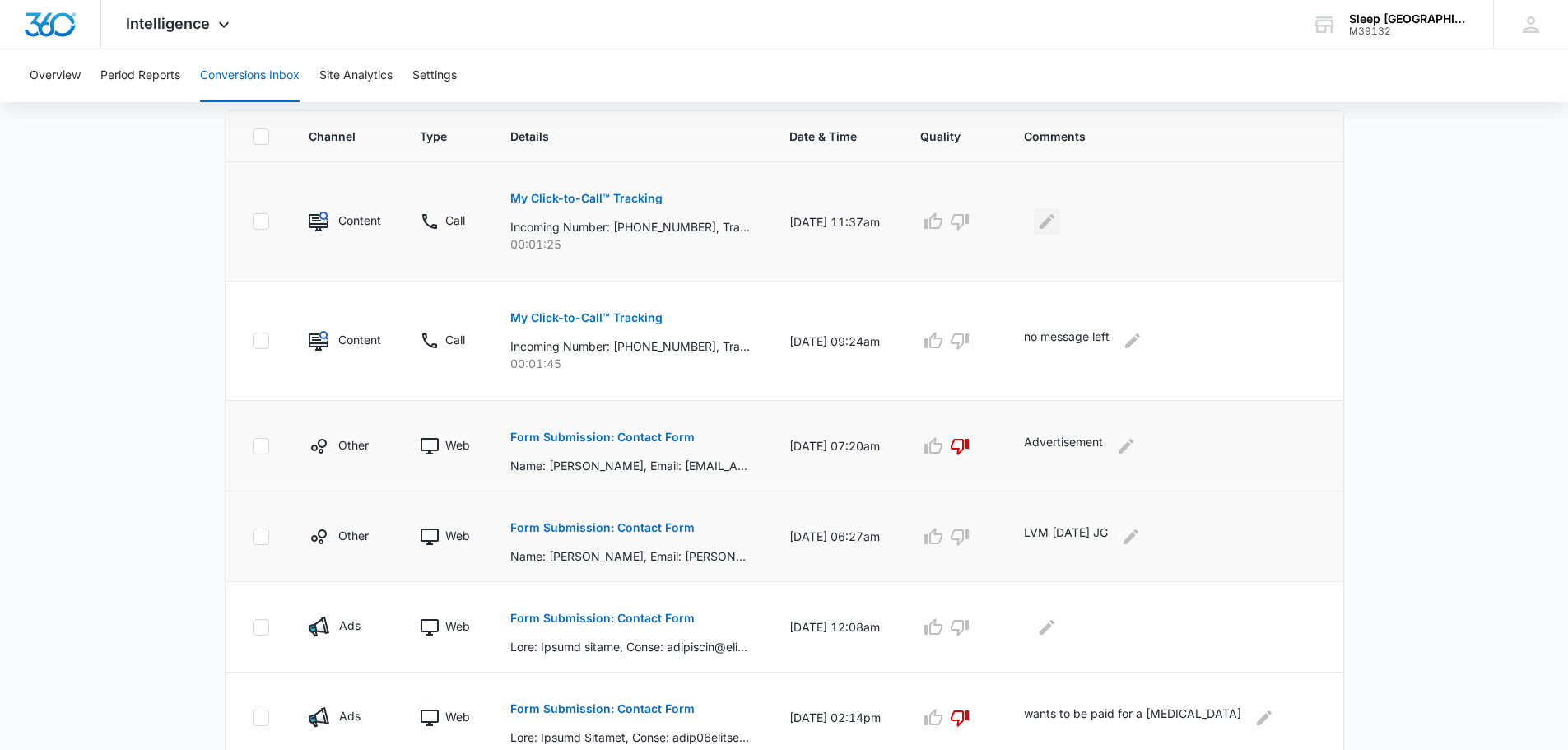
click at [1057, 228] on icon "Edit Comments" at bounding box center [1046, 221] width 20 height 20
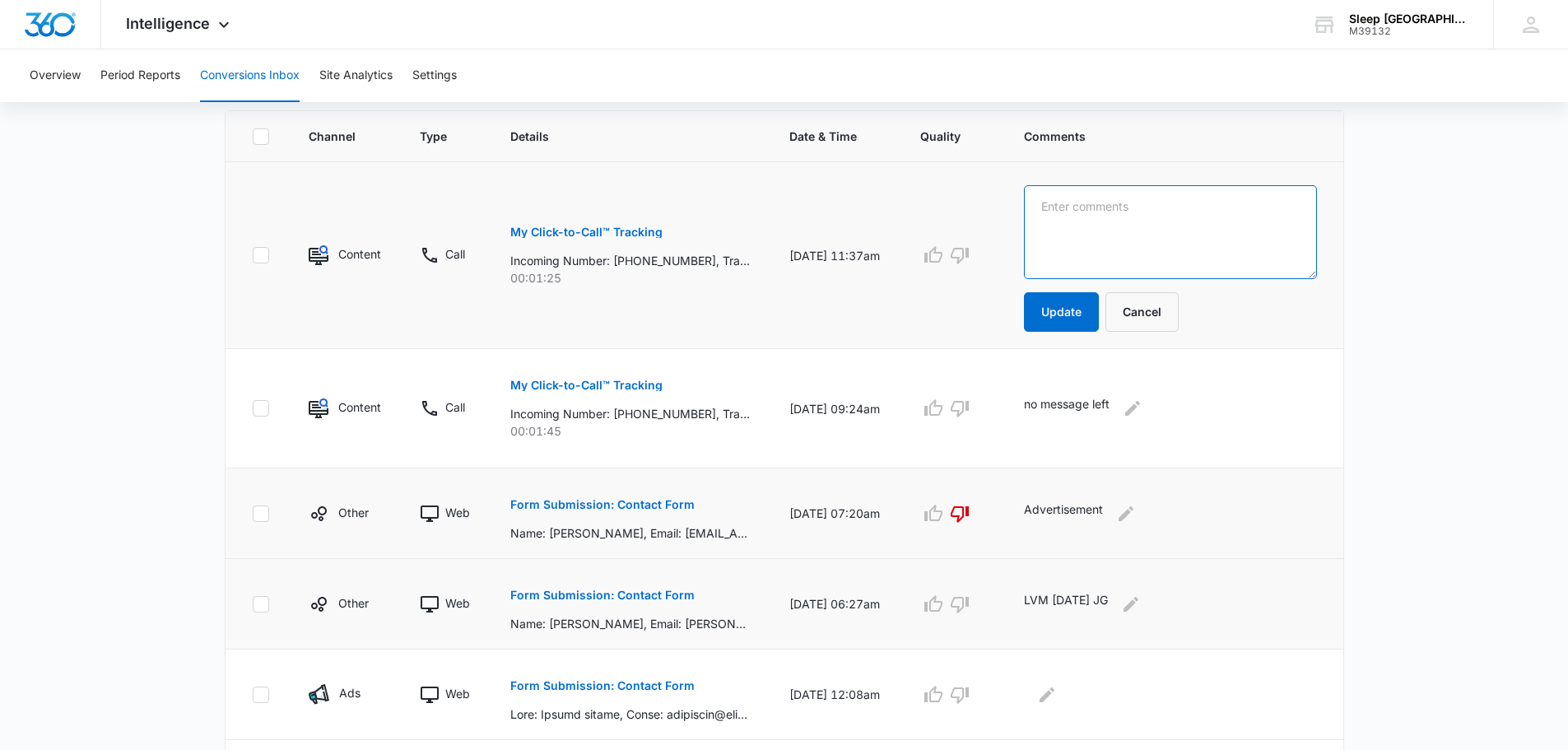
click at [1078, 233] on textarea at bounding box center [1170, 232] width 292 height 94
type textarea "already rescheduled patient"
click at [1045, 312] on button "Update" at bounding box center [1061, 312] width 75 height 40
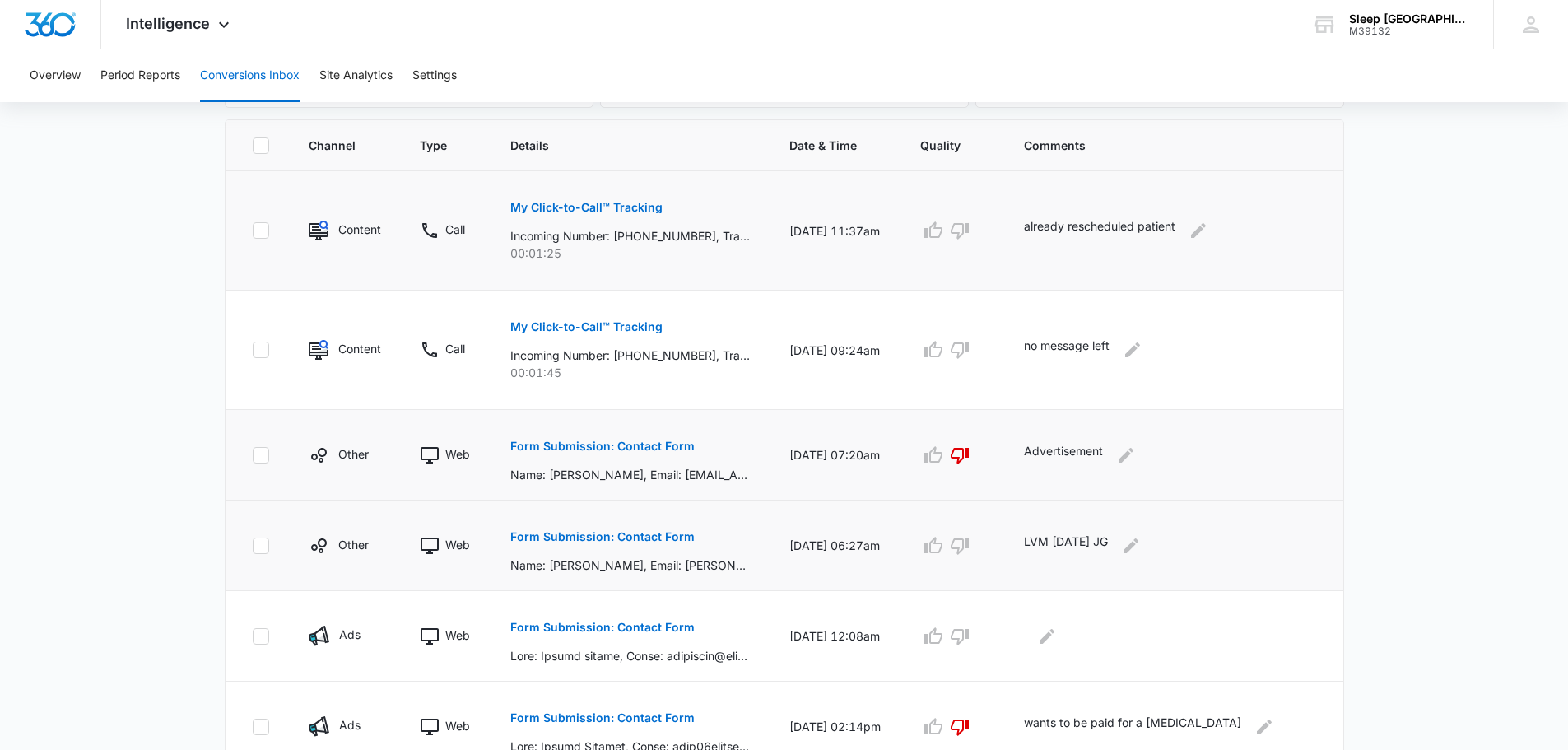
scroll to position [344, 0]
